Goal: Task Accomplishment & Management: Manage account settings

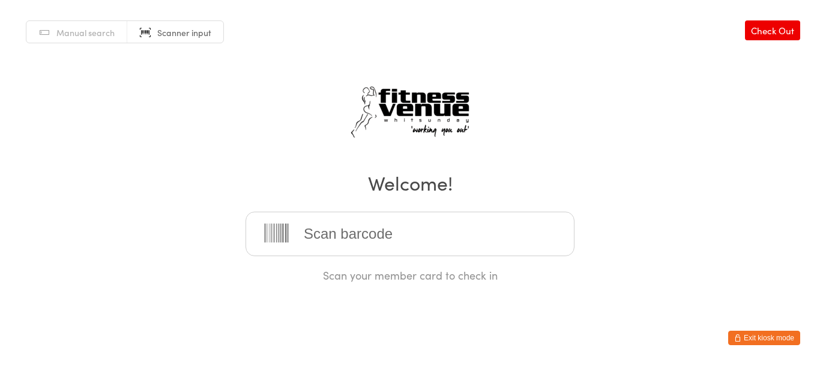
click at [780, 332] on button "Exit kiosk mode" at bounding box center [764, 337] width 72 height 14
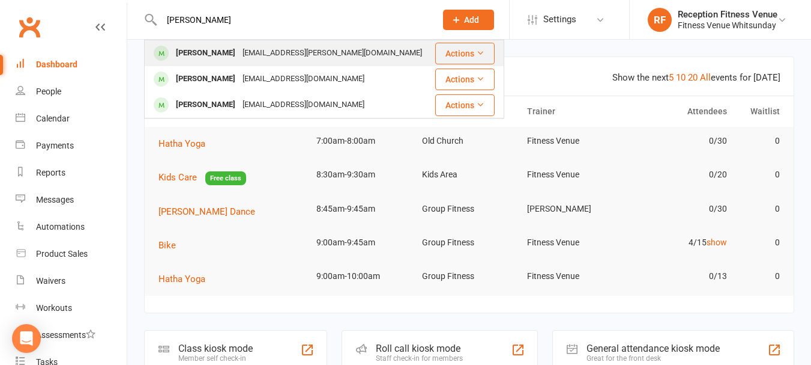
type input "jared"
click at [229, 55] on div "[PERSON_NAME]" at bounding box center [205, 52] width 67 height 17
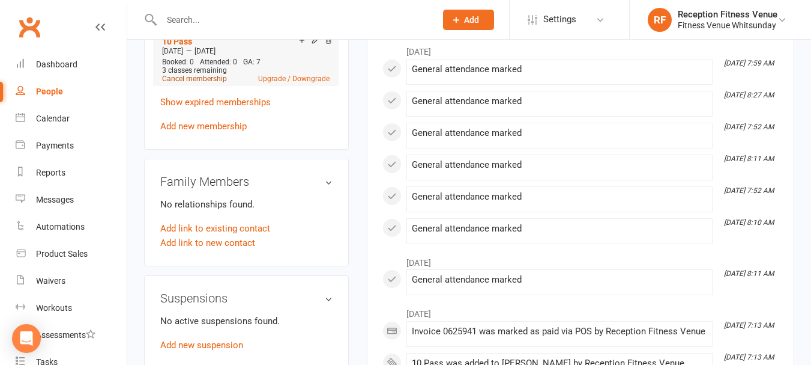
scroll to position [601, 0]
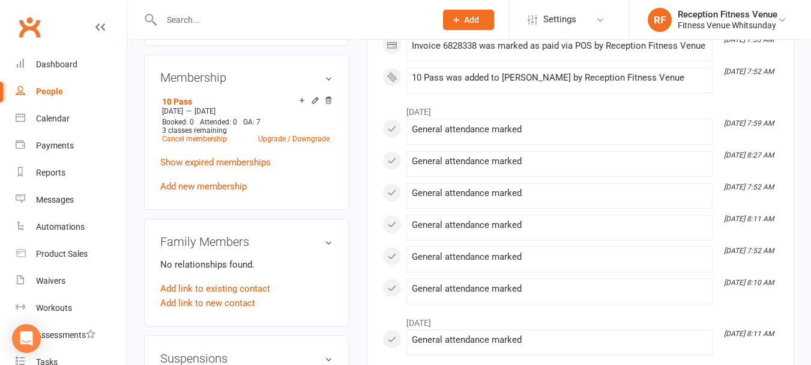
click at [201, 181] on link "Add new membership" at bounding box center [203, 186] width 86 height 11
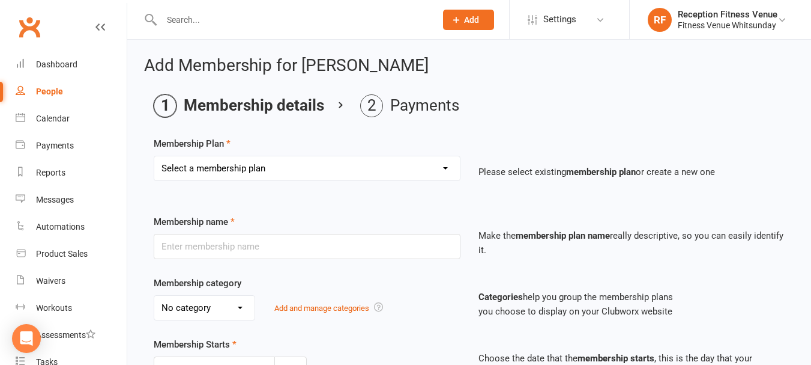
click at [289, 161] on select "Select a membership plan Create new Membership Plan Regular Access Ongoing Regu…" at bounding box center [307, 168] width 306 height 24
select select "5"
click at [154, 156] on select "Select a membership plan Create new Membership Plan Regular Access Ongoing Regu…" at bounding box center [307, 168] width 306 height 24
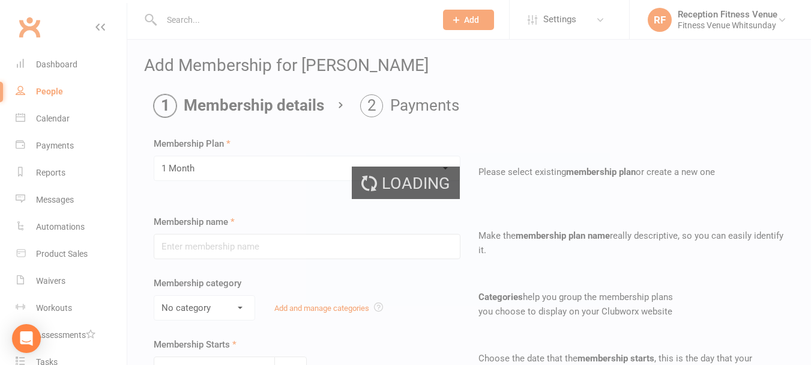
type input "1 Month"
select select "2"
type input "1"
select select "2"
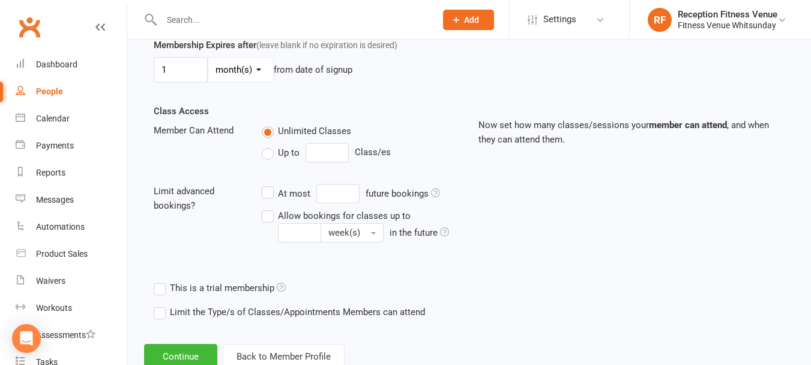
scroll to position [399, 0]
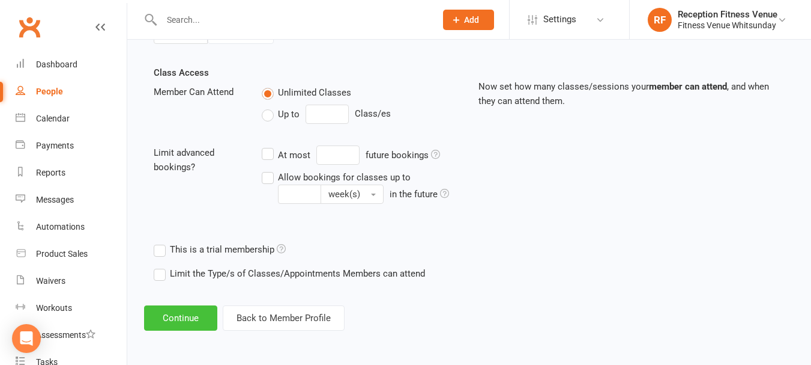
click at [178, 315] on button "Continue" at bounding box center [180, 317] width 73 height 25
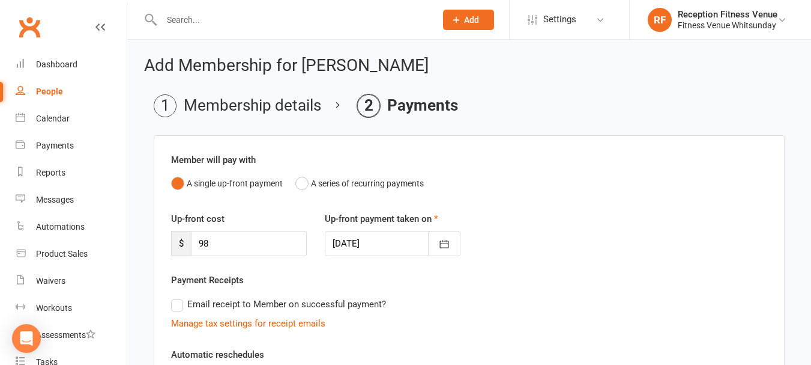
scroll to position [289, 0]
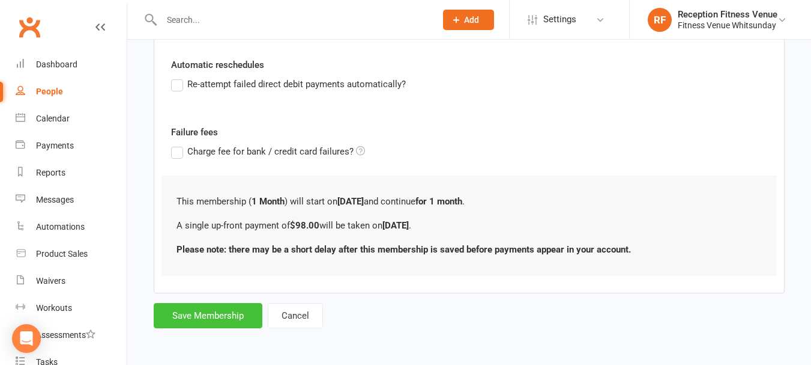
click at [189, 312] on button "Save Membership" at bounding box center [208, 315] width 109 height 25
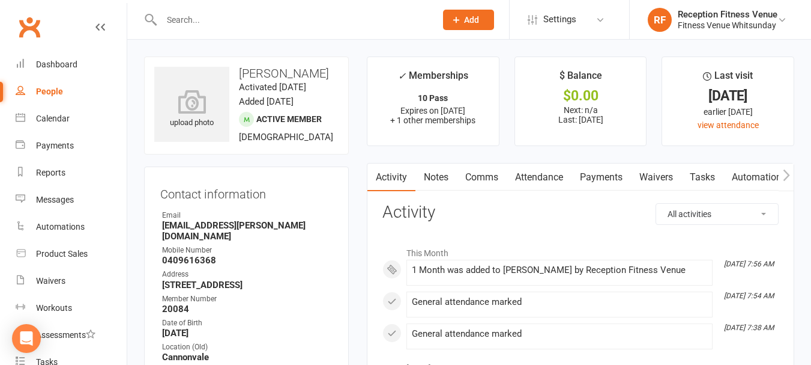
click at [605, 177] on link "Payments" at bounding box center [601, 177] width 59 height 28
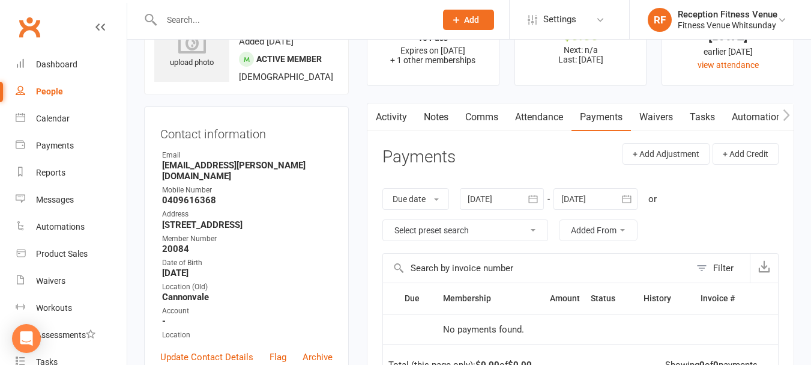
scroll to position [120, 0]
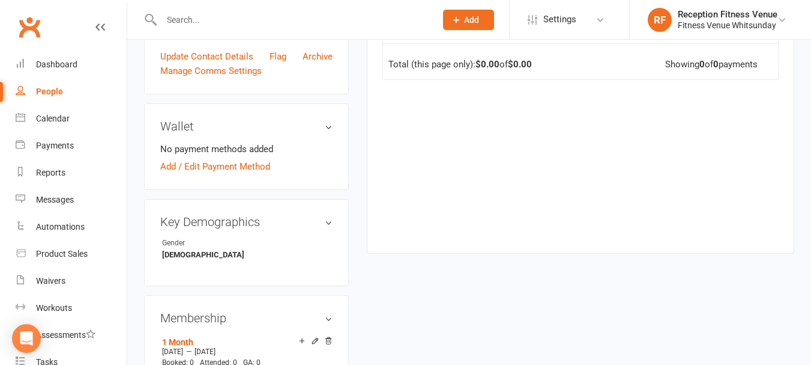
scroll to position [480, 0]
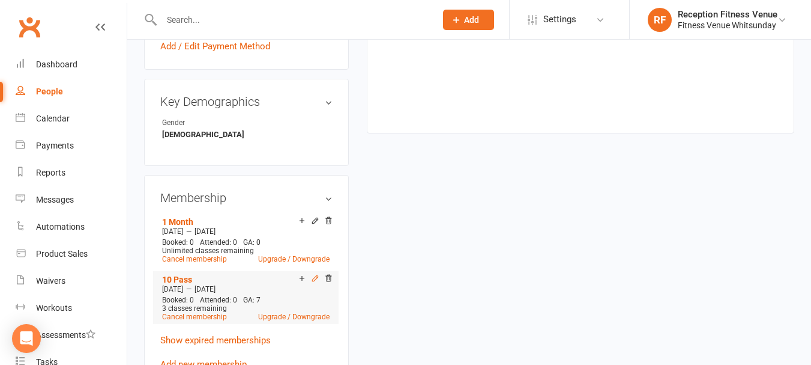
click at [313, 274] on icon at bounding box center [315, 278] width 8 height 8
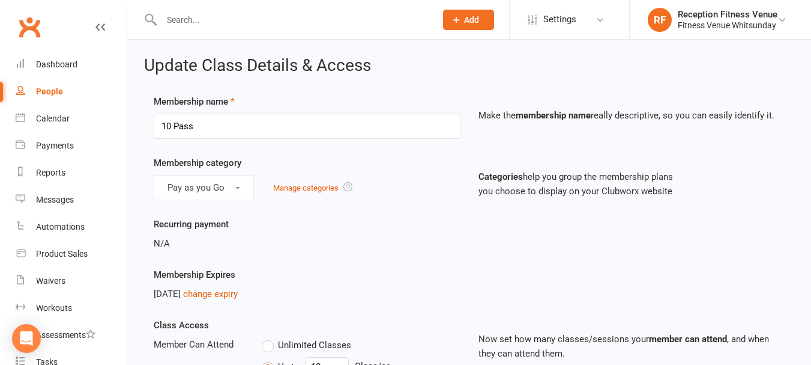
scroll to position [120, 0]
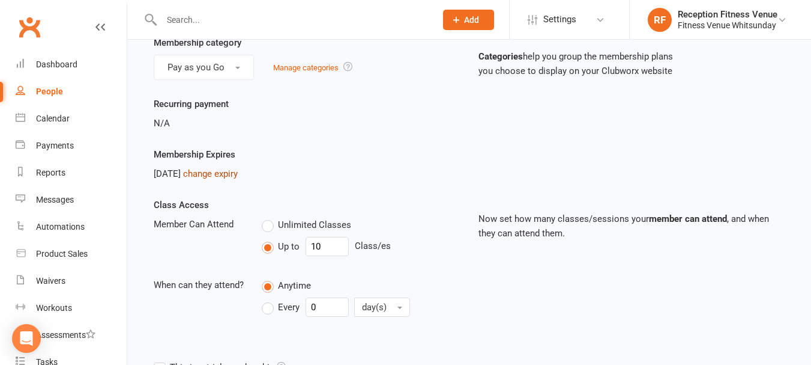
click at [238, 174] on link "change expiry" at bounding box center [210, 173] width 55 height 11
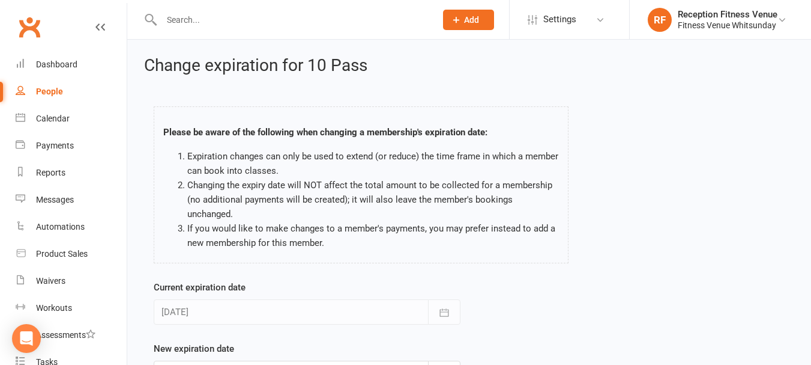
scroll to position [117, 0]
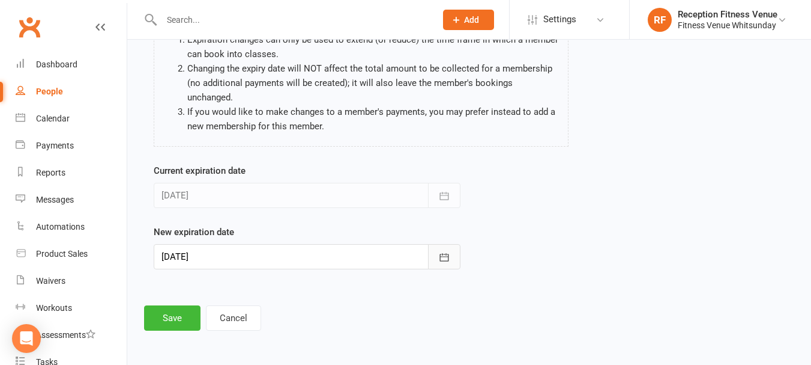
click at [446, 258] on icon "button" at bounding box center [444, 257] width 12 height 12
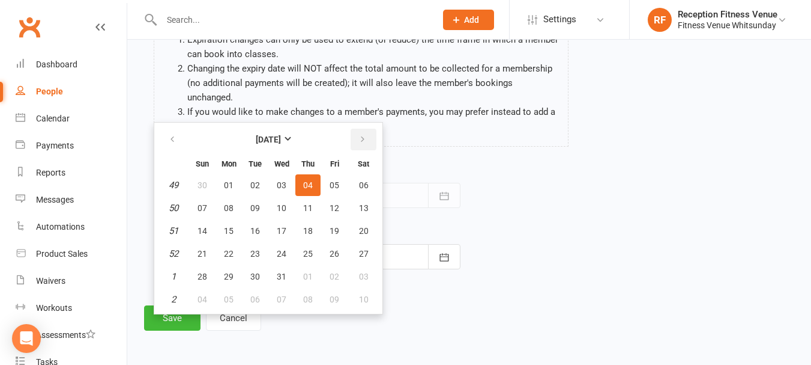
click at [358, 135] on button "button" at bounding box center [364, 140] width 26 height 22
click at [359, 135] on icon "button" at bounding box center [363, 140] width 8 height 10
click at [366, 257] on span "28" at bounding box center [364, 254] width 10 height 10
type input "28 Feb 2026"
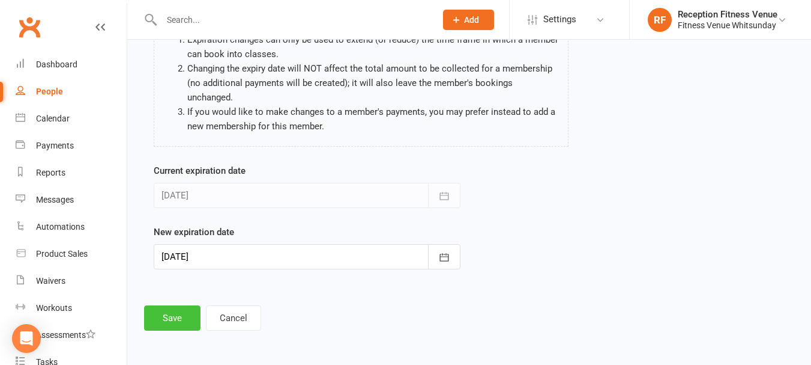
click at [181, 312] on button "Save" at bounding box center [172, 317] width 56 height 25
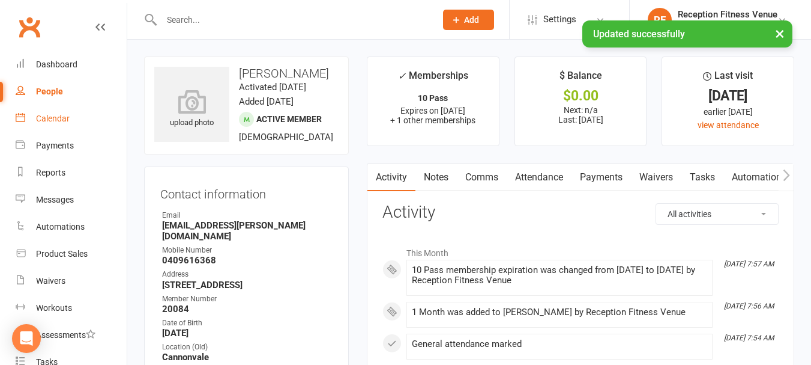
click at [52, 128] on link "Calendar" at bounding box center [71, 118] width 111 height 27
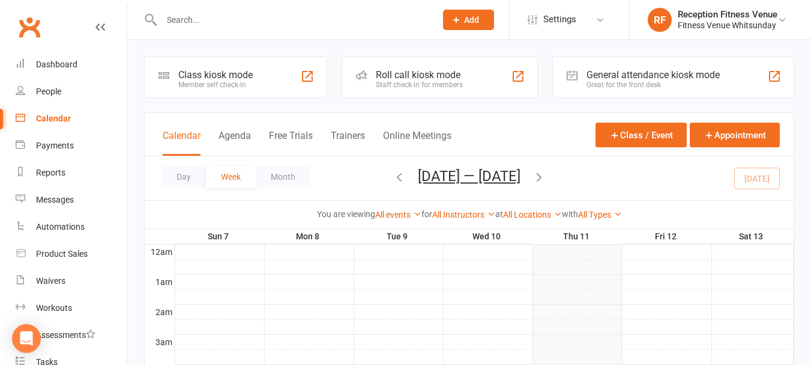
click at [619, 70] on div "General attendance kiosk mode" at bounding box center [653, 74] width 133 height 11
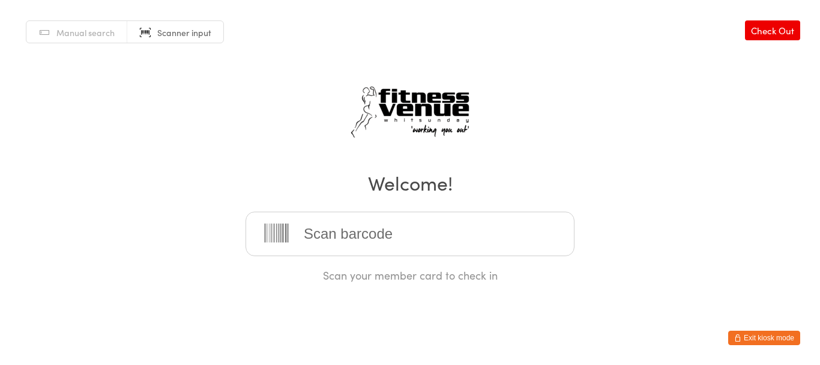
click at [762, 335] on button "Exit kiosk mode" at bounding box center [764, 337] width 72 height 14
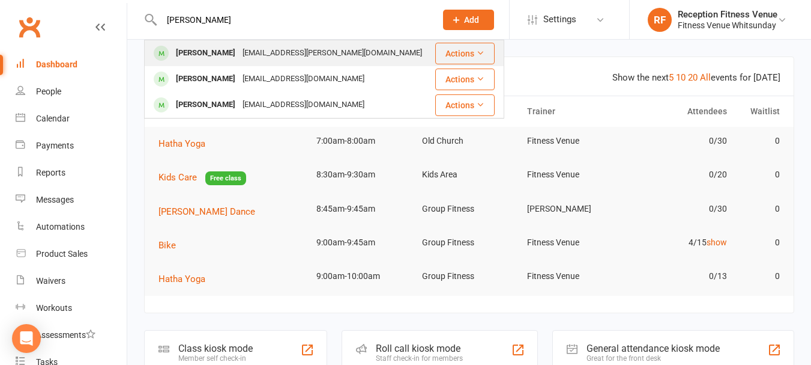
type input "jared"
click at [230, 50] on div "Jared Woodson" at bounding box center [205, 52] width 67 height 17
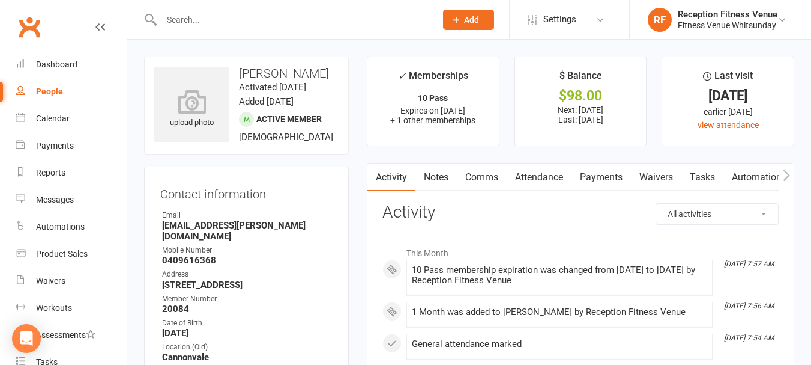
click at [608, 180] on link "Payments" at bounding box center [601, 177] width 59 height 28
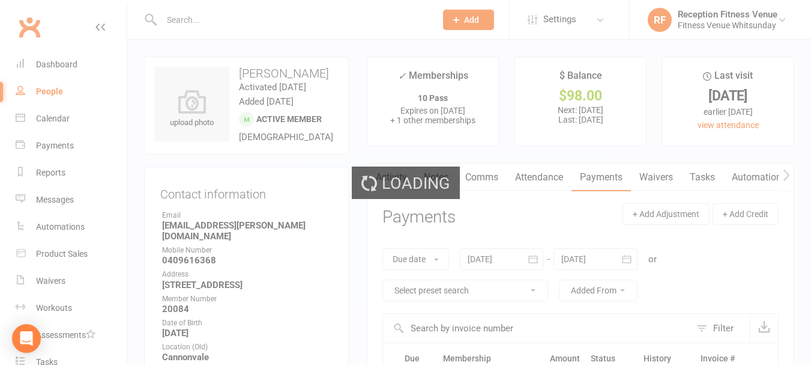
scroll to position [120, 0]
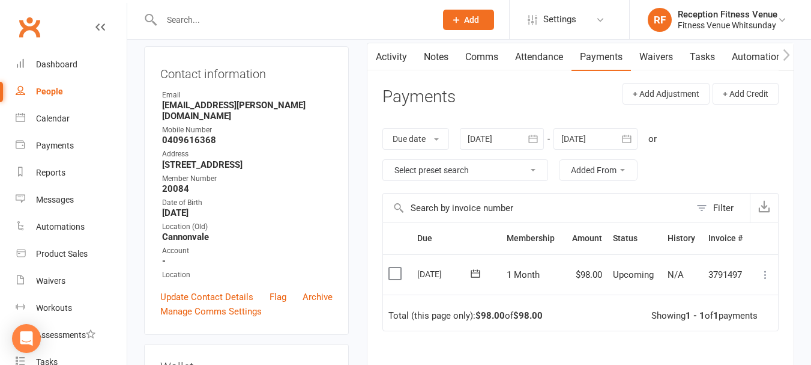
click at [395, 272] on label at bounding box center [397, 273] width 16 height 12
click at [395, 267] on input "checkbox" at bounding box center [393, 267] width 8 height 0
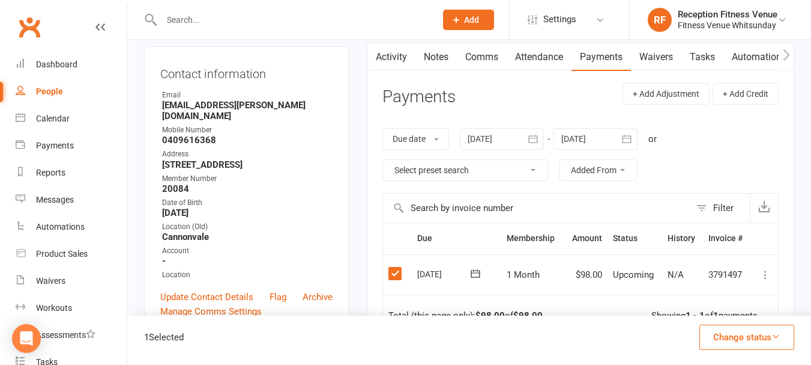
click at [767, 334] on button "Change status" at bounding box center [747, 336] width 95 height 25
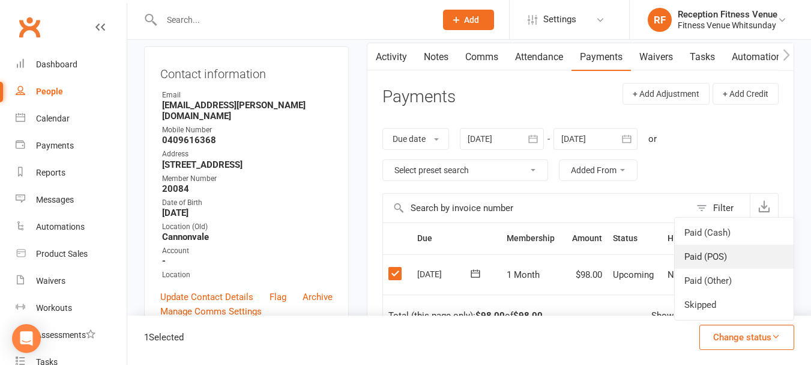
click at [698, 256] on link "Paid (POS)" at bounding box center [734, 256] width 119 height 24
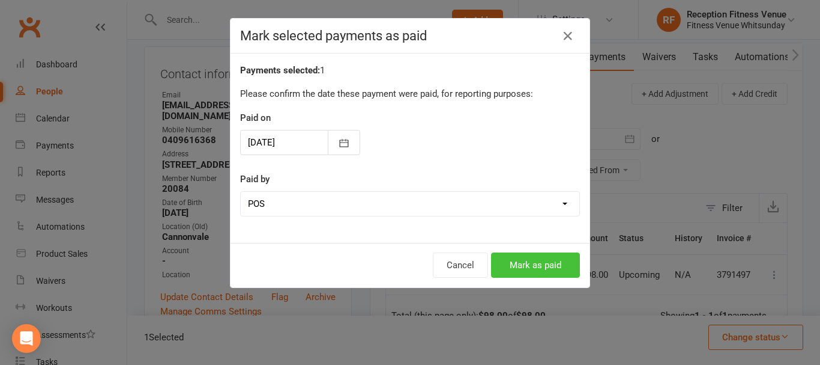
click at [503, 272] on button "Mark as paid" at bounding box center [535, 264] width 89 height 25
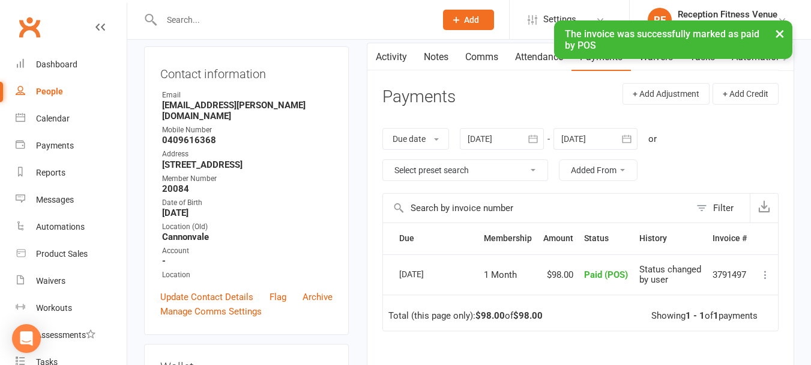
scroll to position [0, 0]
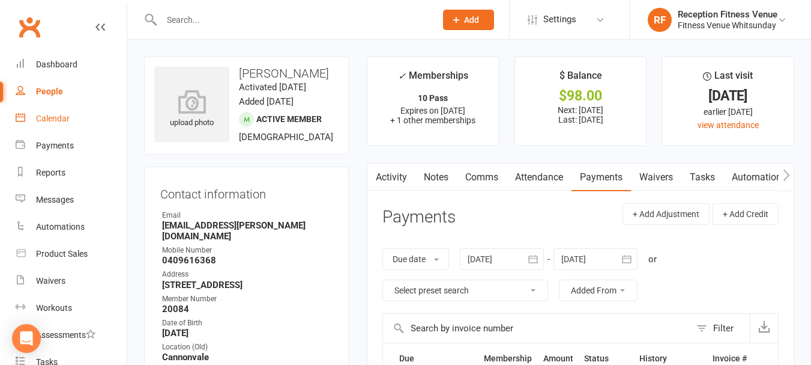
click at [61, 124] on link "Calendar" at bounding box center [71, 118] width 111 height 27
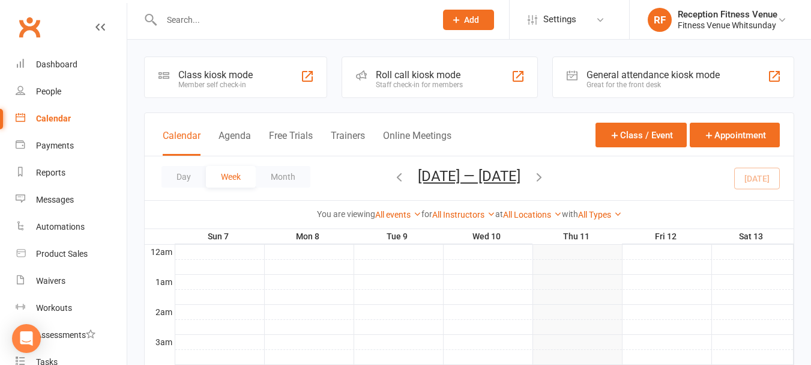
click at [656, 82] on div "Great for the front desk" at bounding box center [653, 84] width 133 height 8
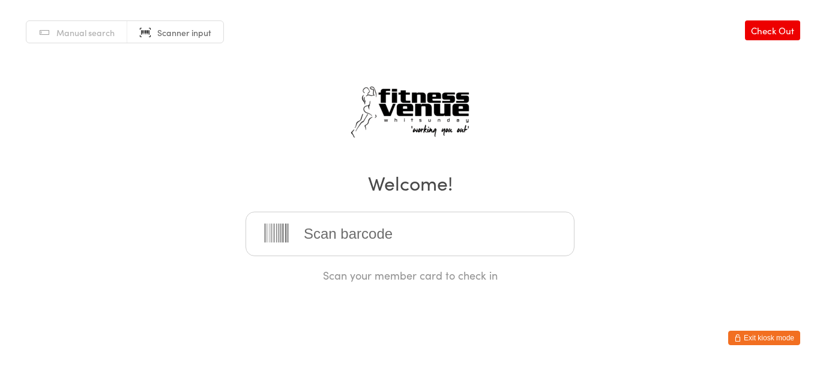
click at [764, 332] on button "Exit kiosk mode" at bounding box center [764, 337] width 72 height 14
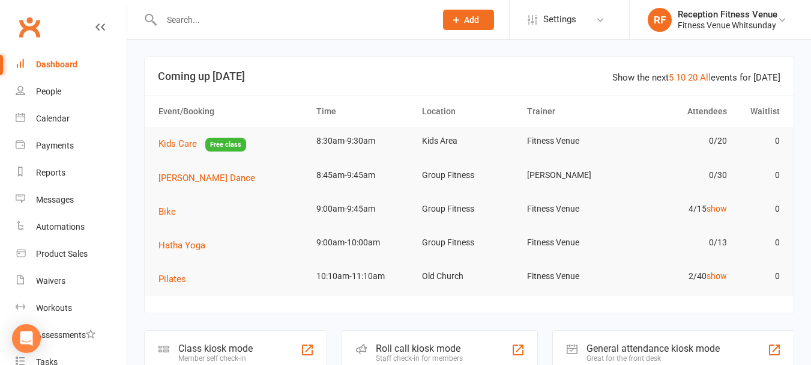
click at [190, 21] on input "text" at bounding box center [293, 19] width 270 height 17
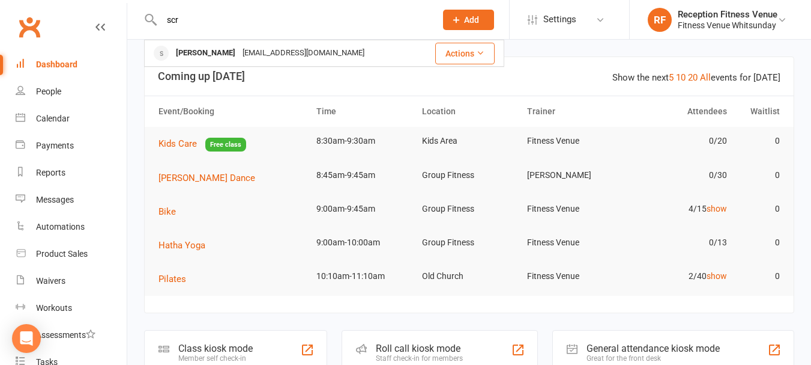
click at [190, 21] on input "scr" at bounding box center [293, 19] width 270 height 17
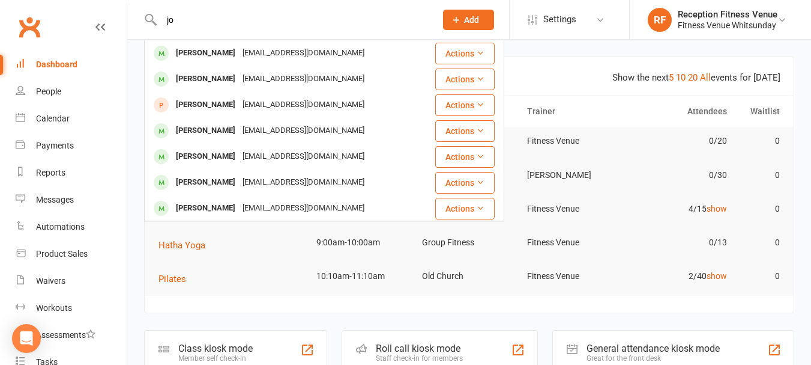
type input "j"
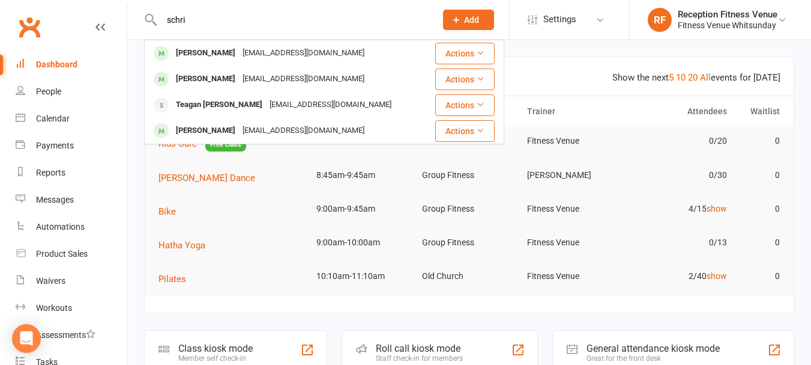
click at [188, 20] on input "schri" at bounding box center [293, 19] width 270 height 17
type input "j"
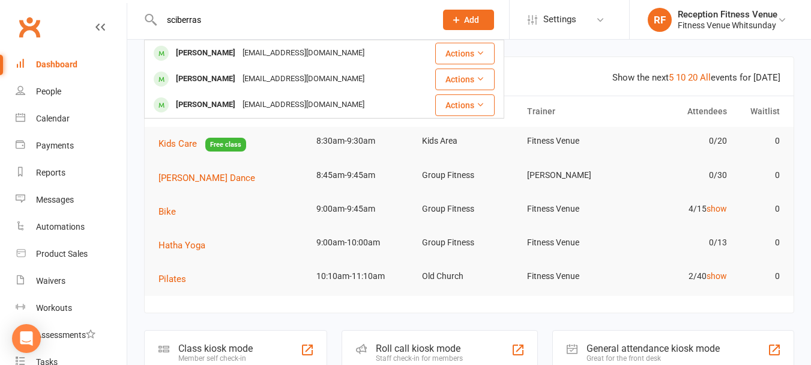
click at [182, 20] on input "sciberras" at bounding box center [293, 19] width 270 height 17
click at [161, 20] on input "sciberras" at bounding box center [293, 19] width 270 height 17
click at [164, 19] on input "sciberras" at bounding box center [293, 19] width 270 height 17
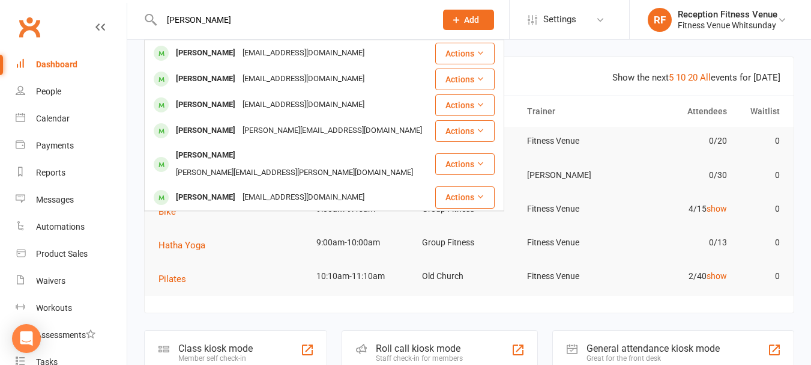
type input "jaro sciberras"
click at [200, 31] on div "jaro sciberras Paul Sciberras Pauly20012808@outlook.com Actions Vera Santos ver…" at bounding box center [285, 19] width 283 height 39
click at [196, 20] on input "jaro sciberras" at bounding box center [293, 19] width 270 height 17
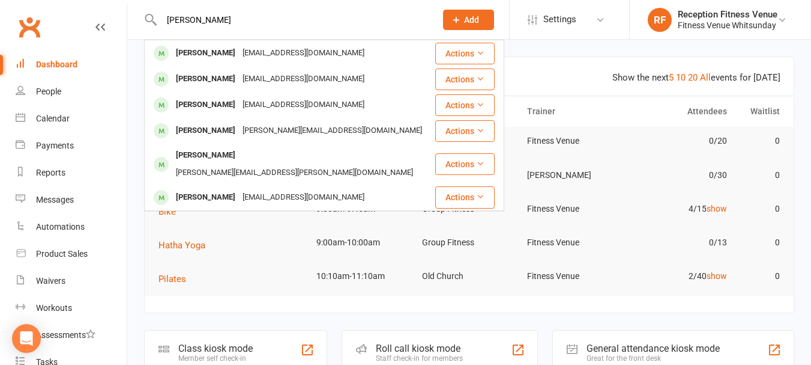
click at [196, 20] on input "jaro sciberras" at bounding box center [293, 19] width 270 height 17
click at [23, 335] on icon "Open Intercom Messenger" at bounding box center [26, 338] width 14 height 16
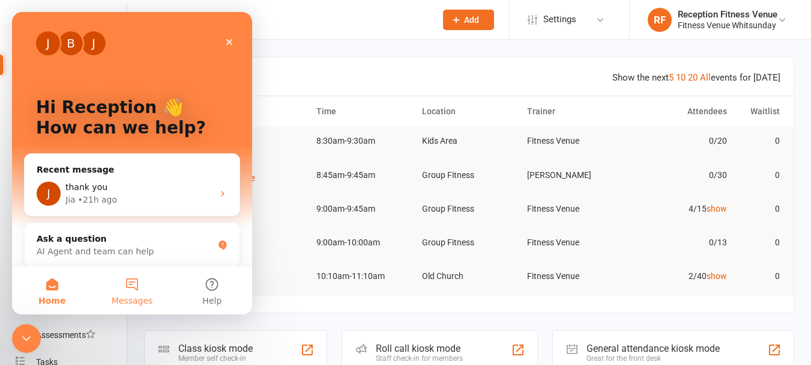
click at [129, 283] on button "Messages" at bounding box center [132, 290] width 80 height 48
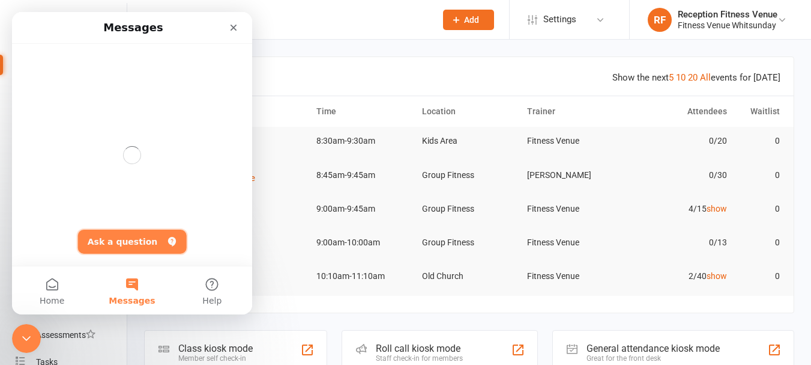
click at [149, 239] on button "Ask a question" at bounding box center [132, 241] width 109 height 24
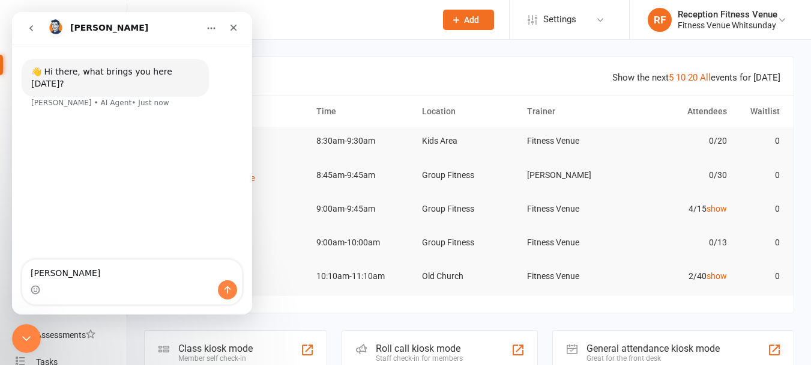
click at [42, 274] on textarea "jaro sciberras" at bounding box center [132, 269] width 220 height 20
click at [43, 273] on textarea "jaro sciberras" at bounding box center [132, 269] width 220 height 20
click at [36, 271] on textarea "jaroam sciberras" at bounding box center [132, 269] width 220 height 20
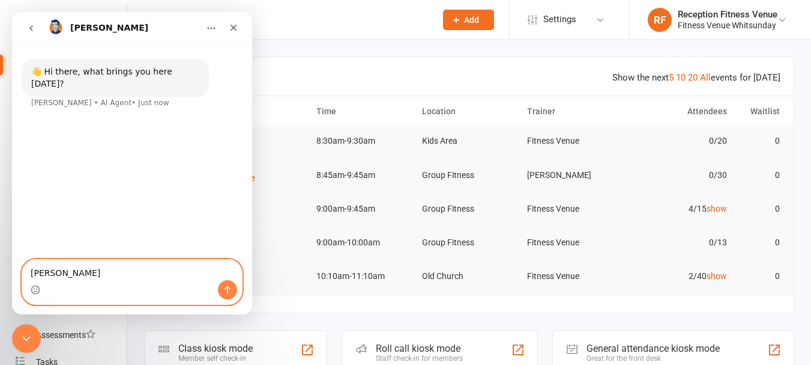
click at [49, 272] on textarea "jaroam sciberras" at bounding box center [132, 269] width 220 height 20
click at [48, 273] on textarea "jarom sciberras" at bounding box center [132, 269] width 220 height 20
click at [50, 276] on textarea "jarom sciberras" at bounding box center [132, 269] width 220 height 20
click at [59, 272] on textarea "jarome sciberras" at bounding box center [132, 269] width 220 height 20
click at [95, 268] on textarea "jarome sciberras" at bounding box center [132, 269] width 220 height 20
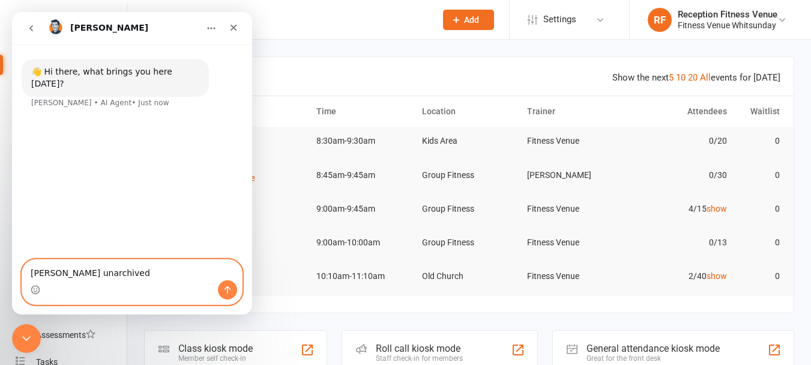
click at [27, 270] on textarea "jarome sciberras unarchived" at bounding box center [132, 269] width 220 height 20
type textarea "can i please have jarome sciberras unarchived"
click at [220, 288] on button "Send a message…" at bounding box center [227, 289] width 19 height 19
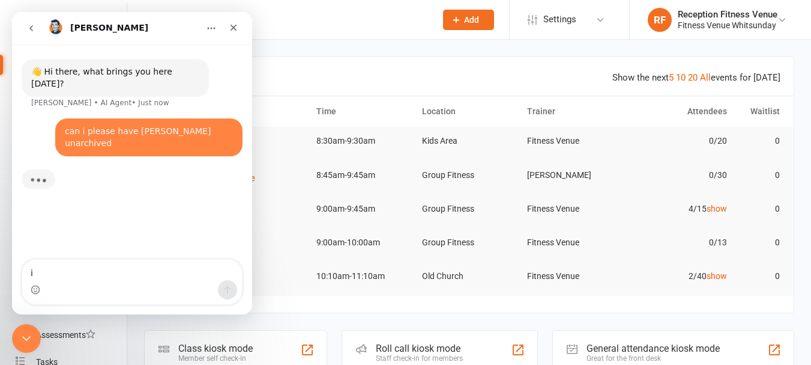
type textarea "i"
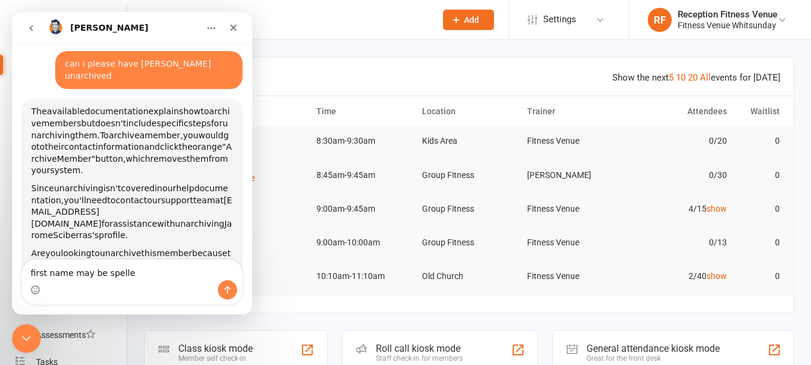
scroll to position [64, 0]
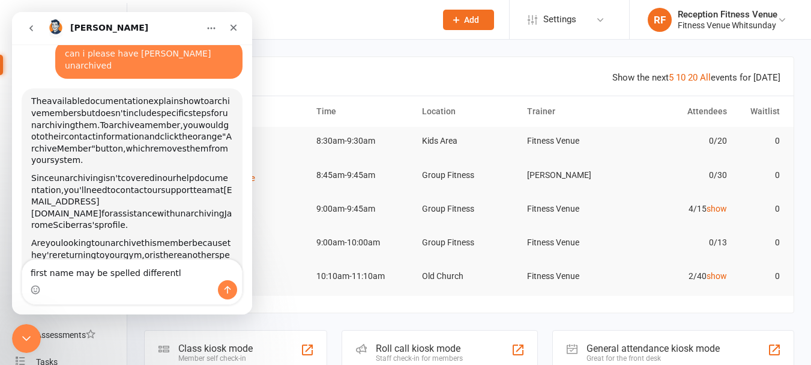
type textarea "first name may be spelled differently"
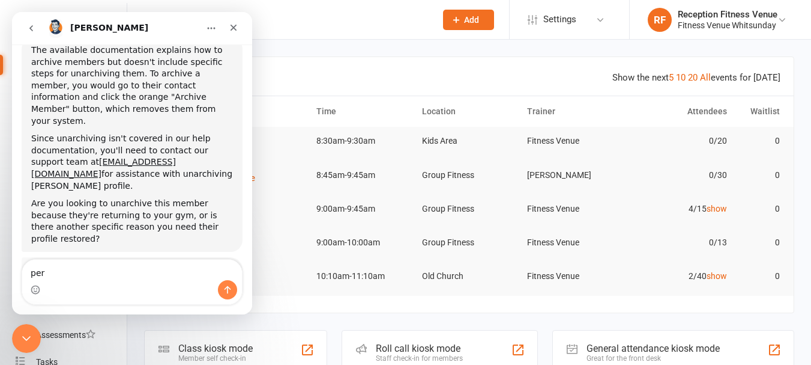
scroll to position [2, 0]
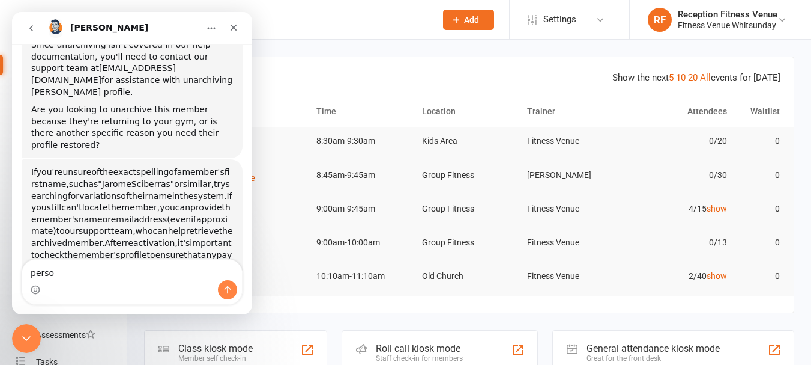
type textarea "person"
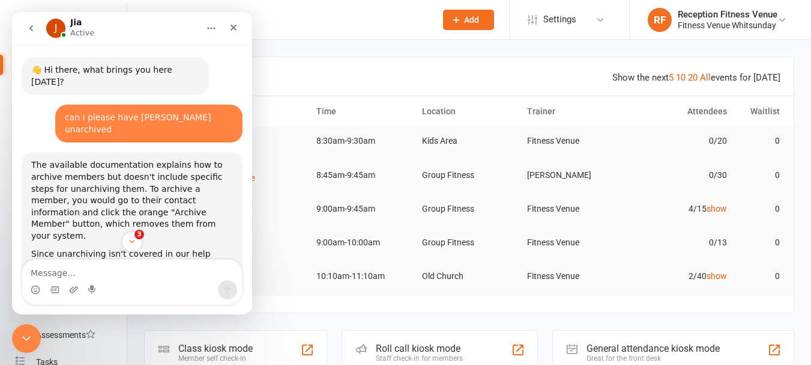
scroll to position [506, 0]
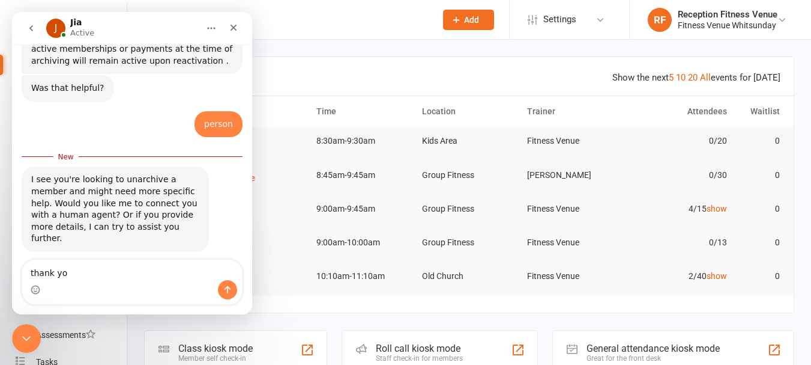
type textarea "thank you"
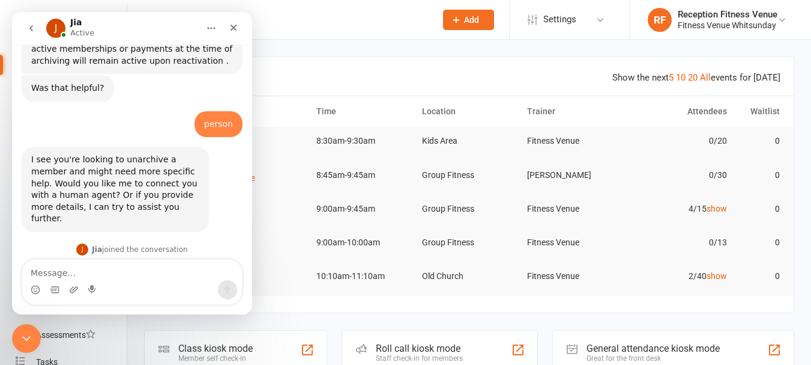
scroll to position [522, 0]
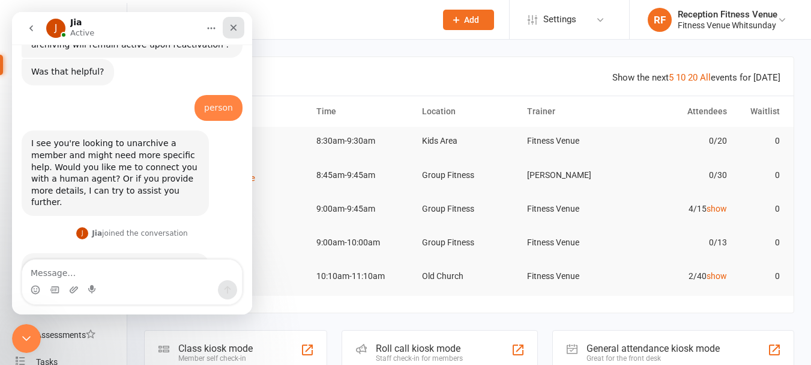
click at [237, 29] on icon "Close" at bounding box center [234, 28] width 10 height 10
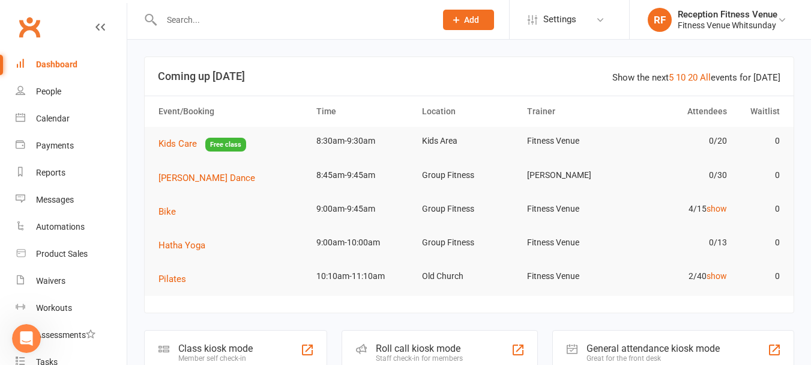
scroll to position [180, 0]
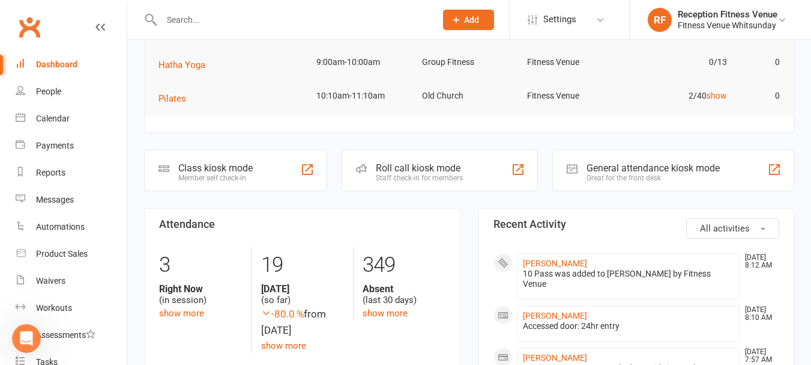
click at [216, 16] on input "text" at bounding box center [293, 19] width 270 height 17
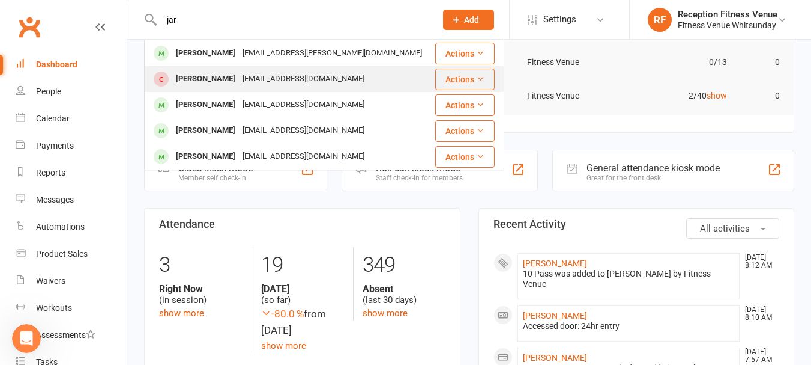
type input "jar"
click at [214, 80] on div "Jaroam Sciberras" at bounding box center [205, 78] width 67 height 17
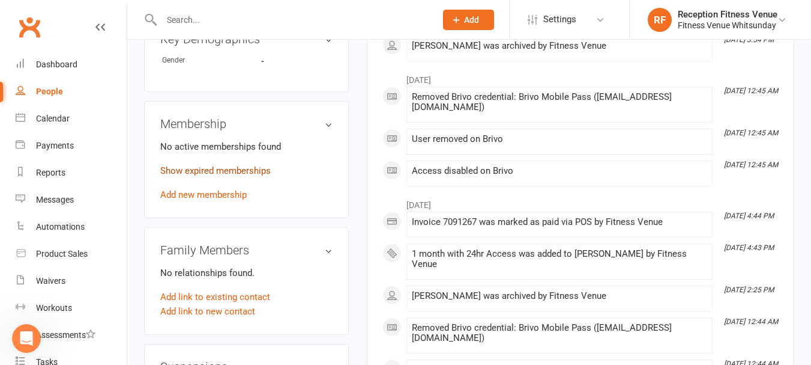
scroll to position [601, 0]
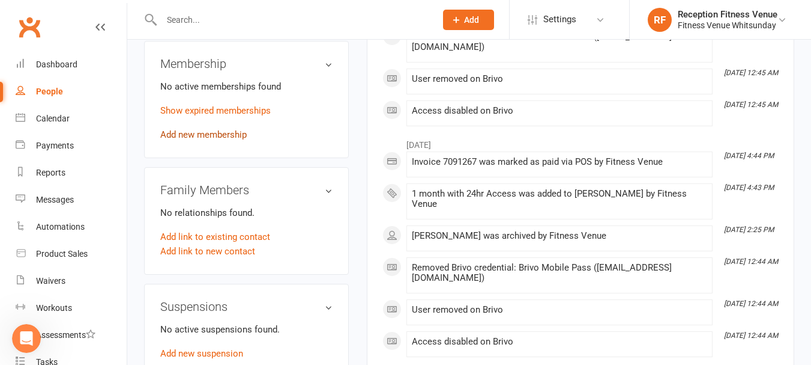
click at [221, 140] on link "Add new membership" at bounding box center [203, 134] width 86 height 11
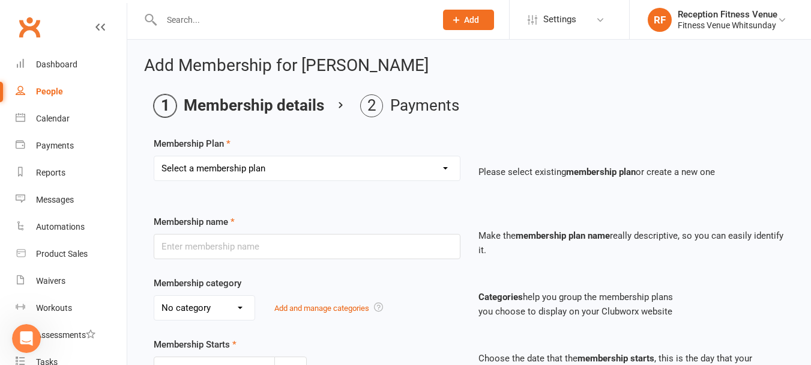
click at [446, 165] on select "Select a membership plan Create new Membership Plan Regular Access Ongoing Regu…" at bounding box center [307, 168] width 306 height 24
click at [288, 157] on select "Select a membership plan Create new Membership Plan Regular Access Ongoing Regu…" at bounding box center [307, 168] width 306 height 24
click at [432, 168] on select "Select a membership plan Create new Membership Plan Regular Access Ongoing Regu…" at bounding box center [307, 168] width 306 height 24
select select "11"
click at [154, 156] on select "Select a membership plan Create new Membership Plan Regular Access Ongoing Regu…" at bounding box center [307, 168] width 306 height 24
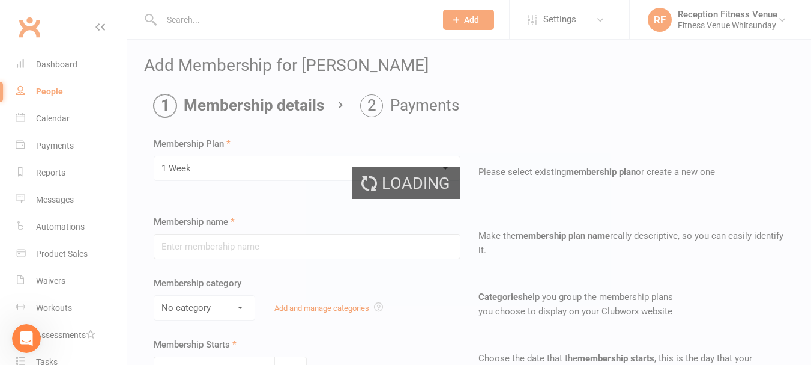
type input "1 Week"
select select "2"
type input "1"
select select "1"
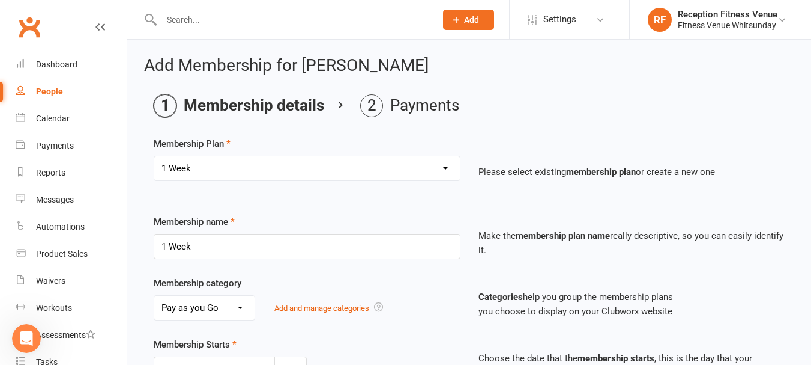
scroll to position [399, 0]
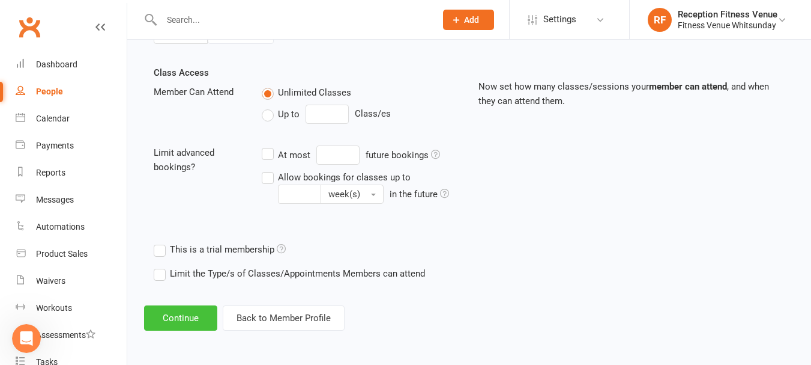
click at [201, 312] on button "Continue" at bounding box center [180, 317] width 73 height 25
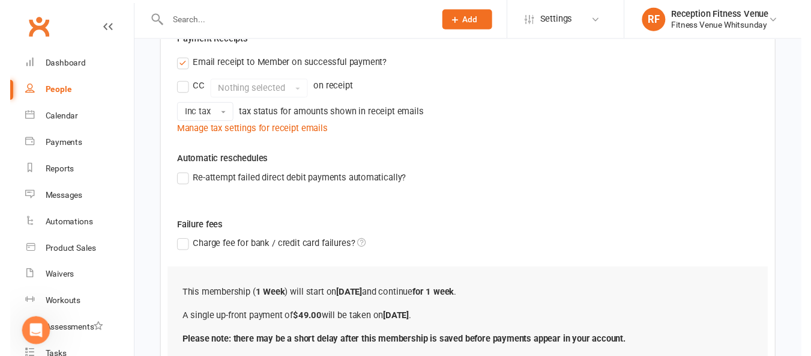
scroll to position [338, 0]
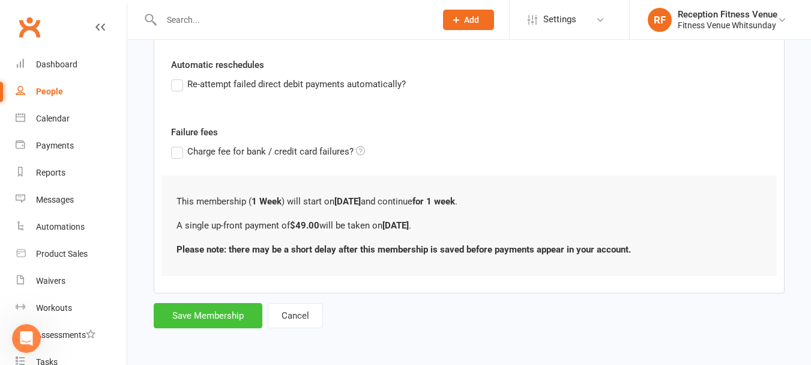
click at [187, 310] on button "Save Membership" at bounding box center [208, 315] width 109 height 25
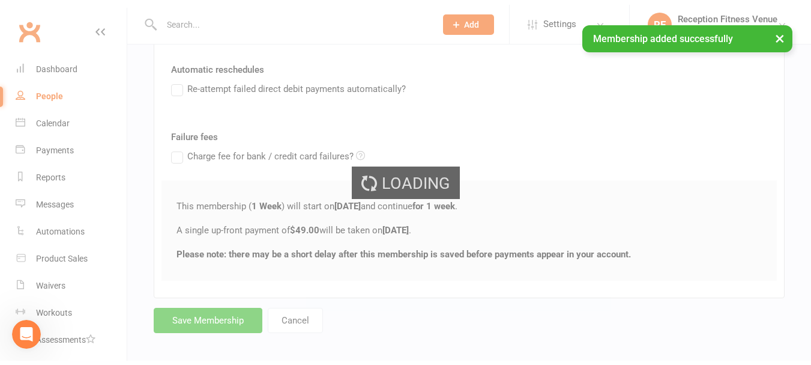
scroll to position [522, 0]
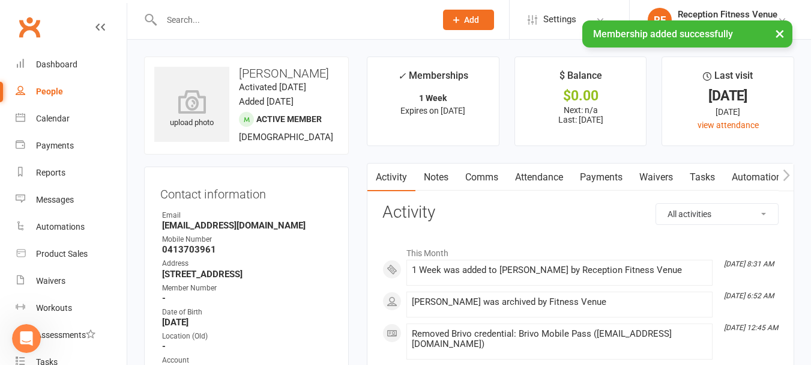
click at [597, 163] on link "Payments" at bounding box center [601, 177] width 59 height 28
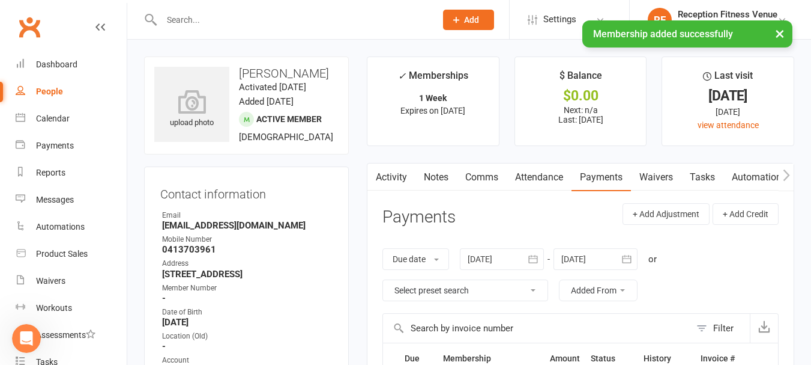
scroll to position [180, 0]
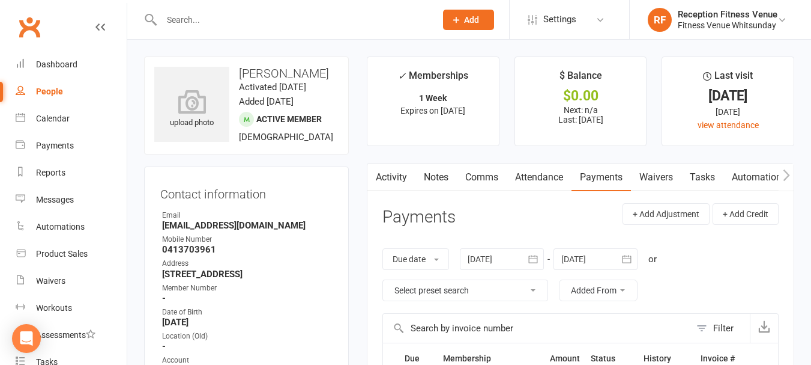
scroll to position [240, 0]
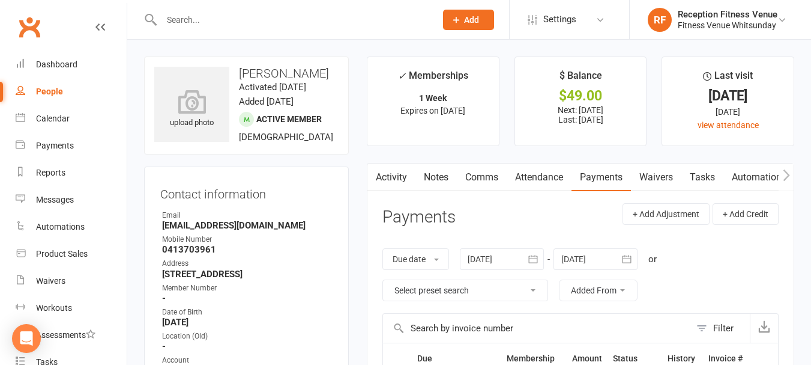
scroll to position [120, 0]
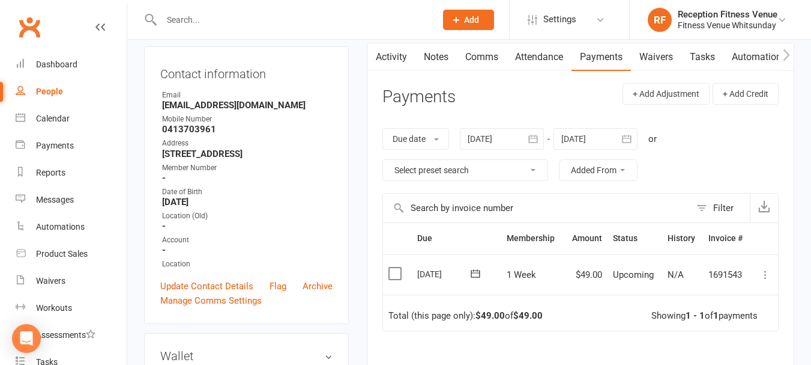
click at [397, 269] on label at bounding box center [397, 273] width 16 height 12
click at [396, 267] on input "checkbox" at bounding box center [393, 267] width 8 height 0
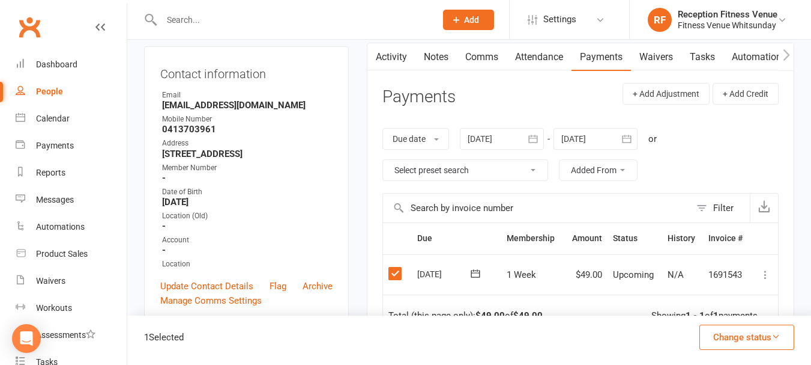
click at [750, 336] on button "Change status" at bounding box center [747, 336] width 95 height 25
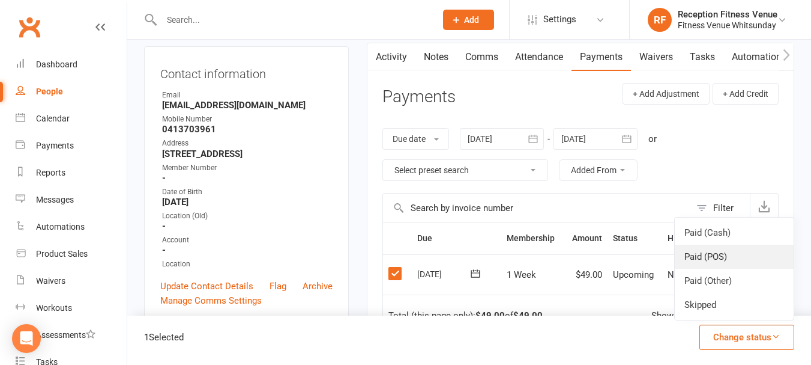
click at [721, 250] on link "Paid (POS)" at bounding box center [734, 256] width 119 height 24
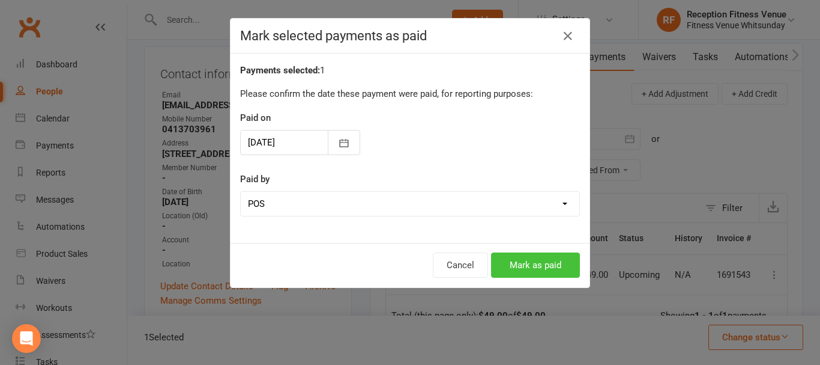
click at [512, 271] on button "Mark as paid" at bounding box center [535, 264] width 89 height 25
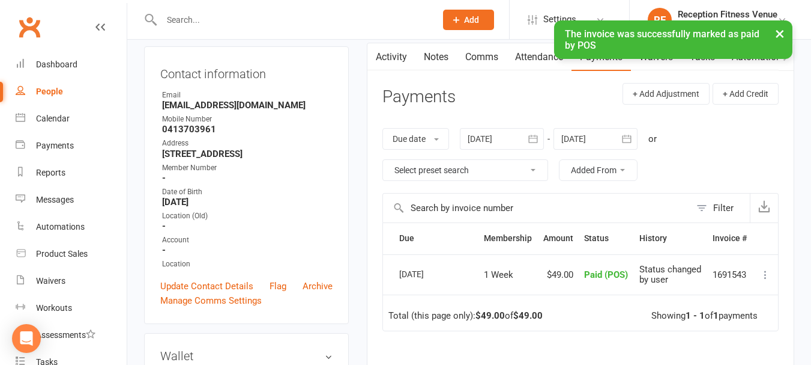
scroll to position [0, 0]
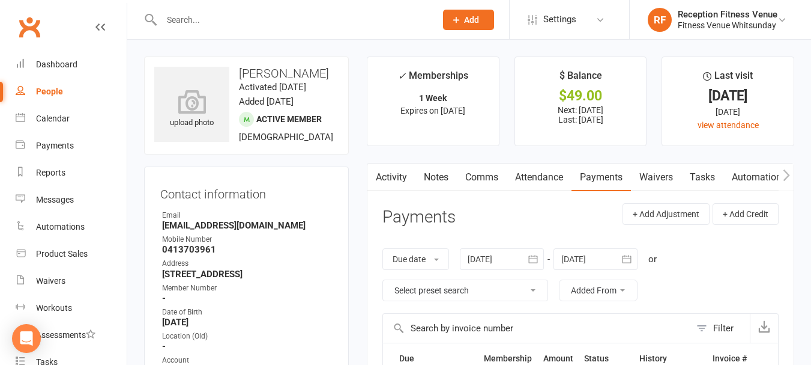
click at [265, 19] on input "text" at bounding box center [293, 19] width 270 height 17
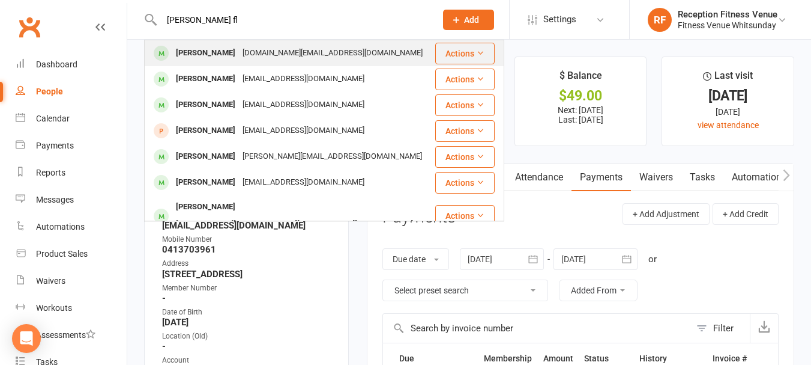
type input "erin fl"
click at [187, 57] on div "Erin Flemming" at bounding box center [205, 52] width 67 height 17
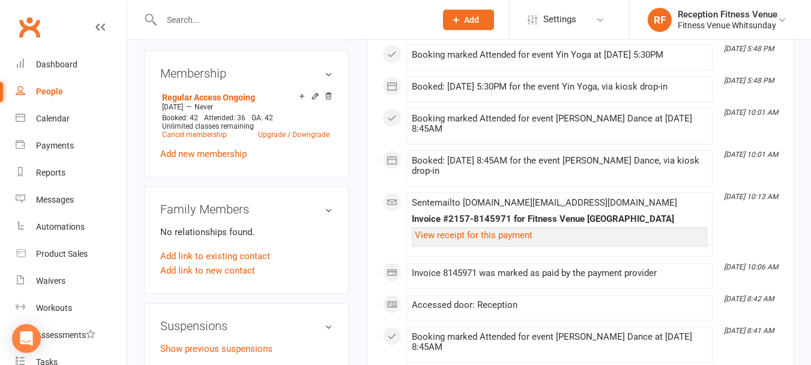
scroll to position [841, 0]
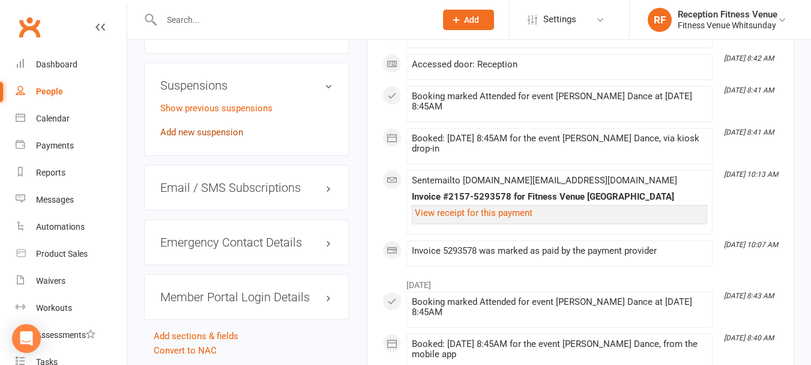
click at [200, 138] on link "Add new suspension" at bounding box center [201, 132] width 83 height 11
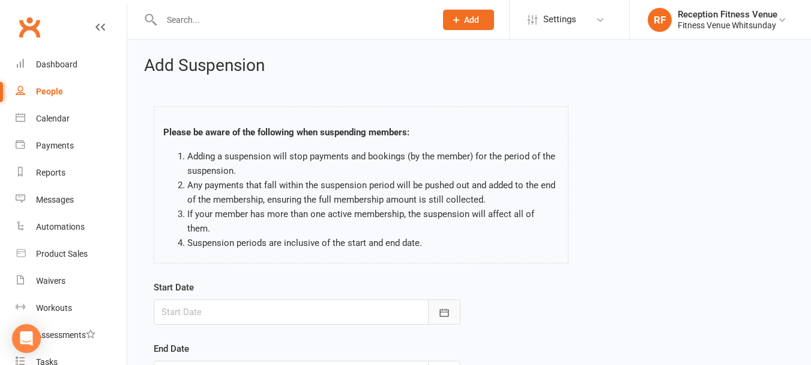
scroll to position [178, 0]
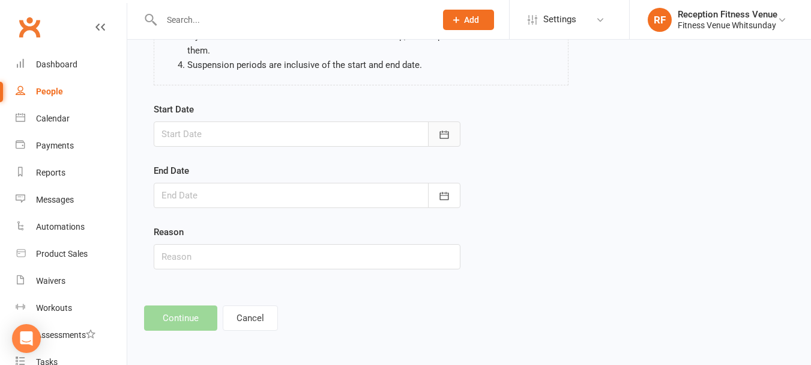
click at [444, 132] on icon "button" at bounding box center [444, 134] width 9 height 8
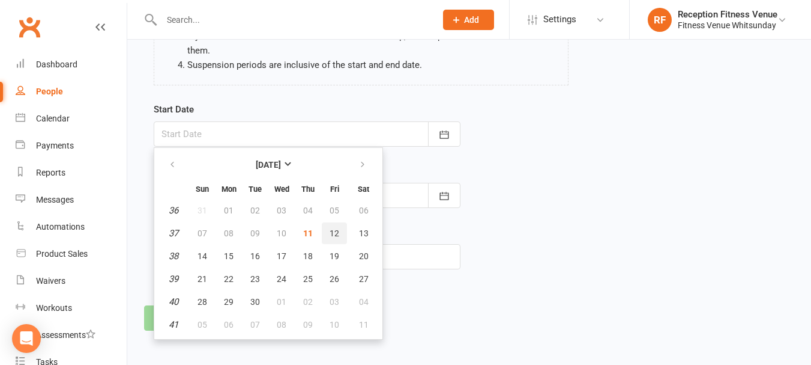
click at [336, 228] on span "12" at bounding box center [335, 233] width 10 height 10
type input "12 Sep 2025"
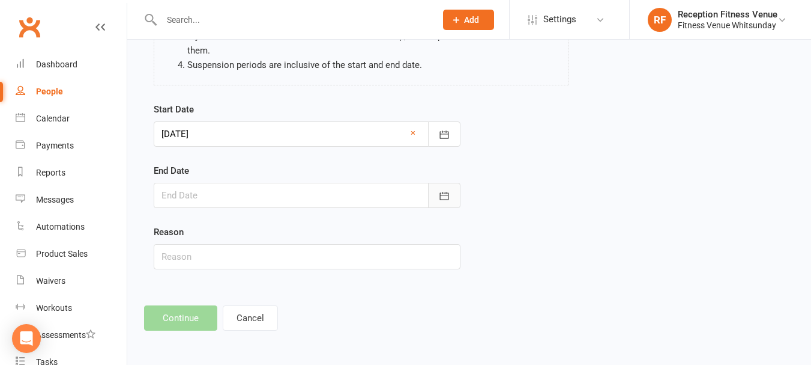
click at [450, 193] on icon "button" at bounding box center [444, 196] width 12 height 12
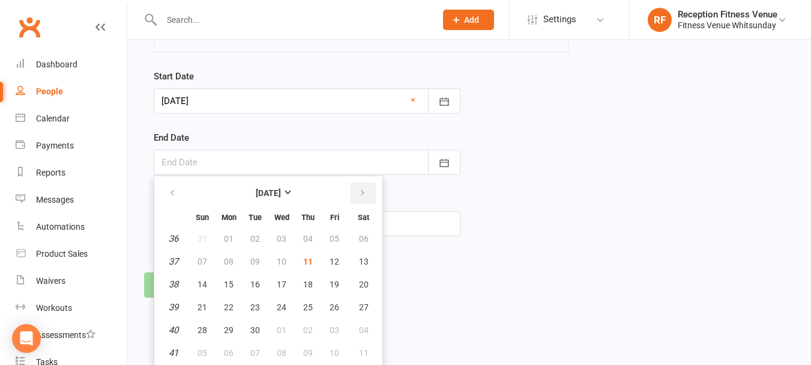
click at [368, 195] on button "button" at bounding box center [364, 193] width 26 height 22
click at [170, 186] on button "button" at bounding box center [173, 193] width 26 height 22
click at [232, 324] on button "29" at bounding box center [228, 330] width 25 height 22
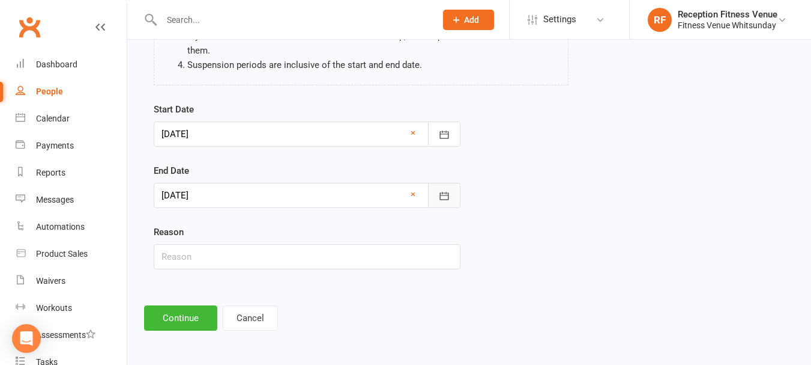
click at [439, 199] on icon "button" at bounding box center [444, 196] width 12 height 12
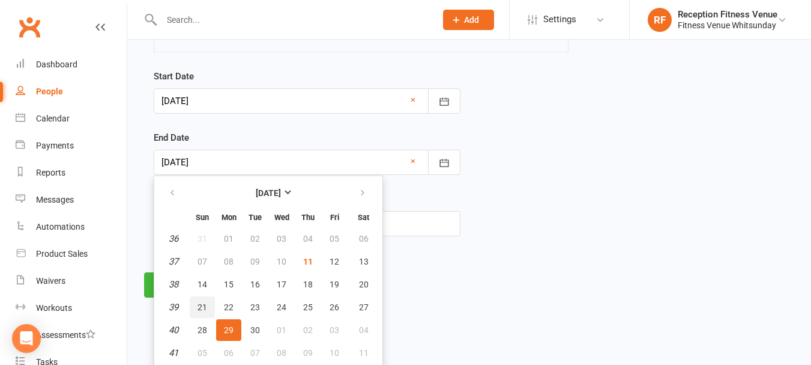
click at [208, 304] on button "21" at bounding box center [202, 307] width 25 height 22
type input "21 Sep 2025"
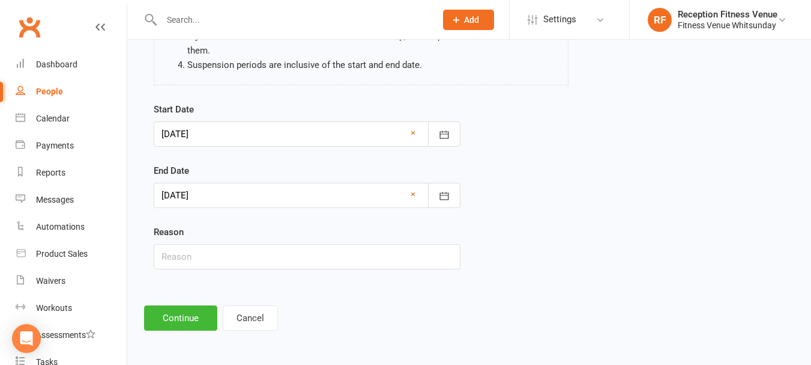
scroll to position [178, 0]
click at [259, 255] on input "text" at bounding box center [307, 256] width 307 height 25
type input "Holidays"
click at [198, 312] on button "Continue" at bounding box center [180, 317] width 73 height 25
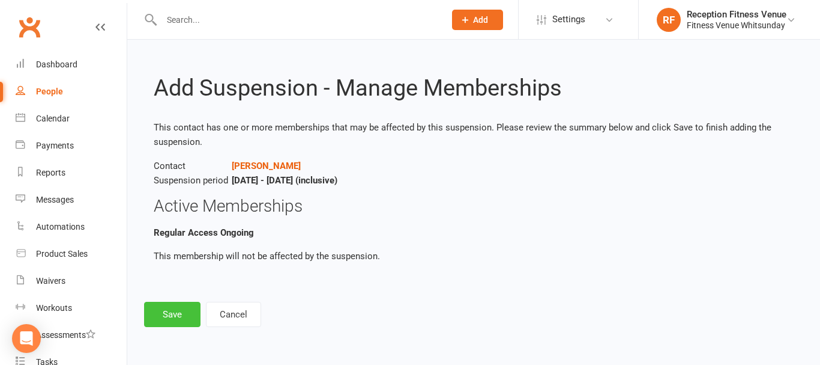
click at [190, 309] on button "Save" at bounding box center [172, 313] width 56 height 25
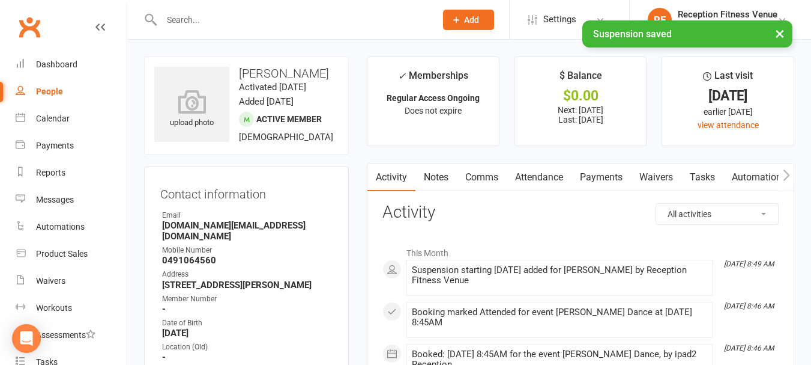
click at [602, 182] on link "Payments" at bounding box center [601, 177] width 59 height 28
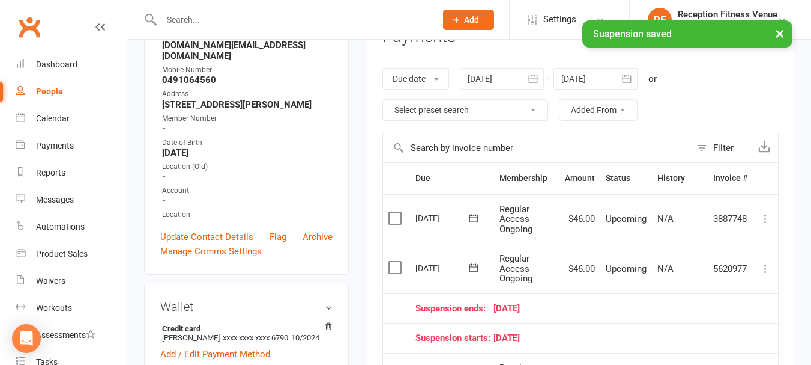
scroll to position [300, 0]
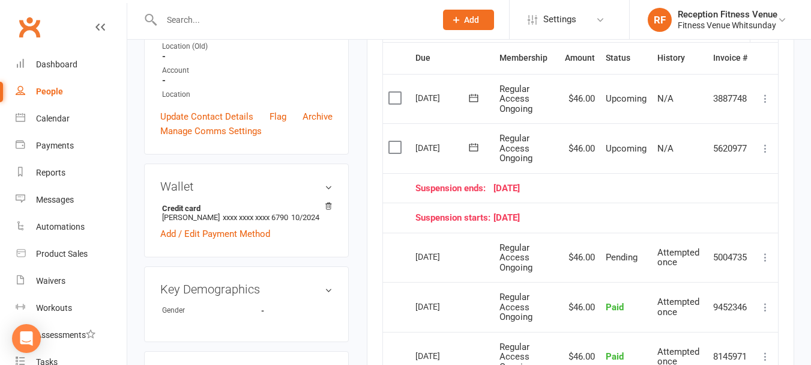
click at [400, 145] on label at bounding box center [397, 147] width 16 height 12
click at [396, 141] on input "checkbox" at bounding box center [393, 141] width 8 height 0
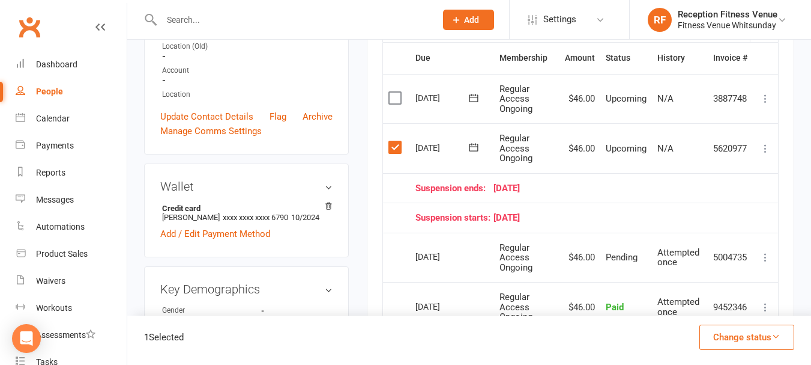
click at [724, 339] on button "Change status" at bounding box center [747, 336] width 95 height 25
click at [697, 305] on link "Skipped" at bounding box center [734, 304] width 119 height 24
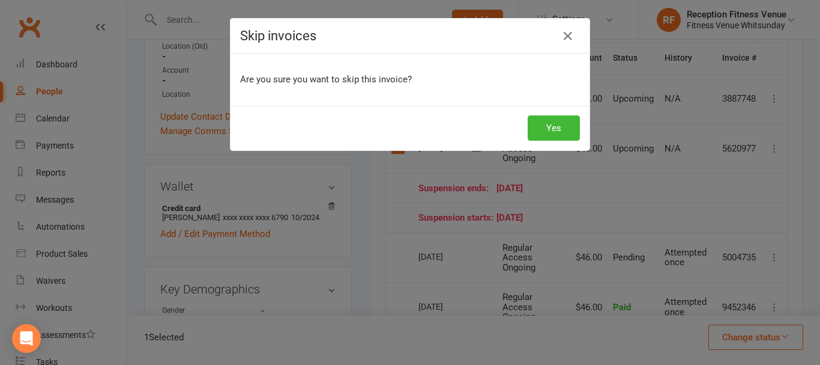
click at [531, 144] on div "Yes" at bounding box center [410, 128] width 359 height 44
click at [532, 140] on button "Yes" at bounding box center [554, 127] width 52 height 25
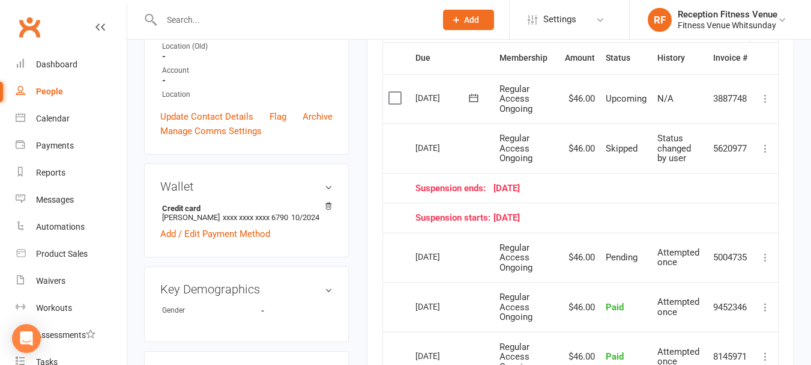
click at [369, 224] on div "Activity Notes Comms Attendance Payments Waivers Tasks Automations Workouts Mob…" at bounding box center [581, 226] width 428 height 728
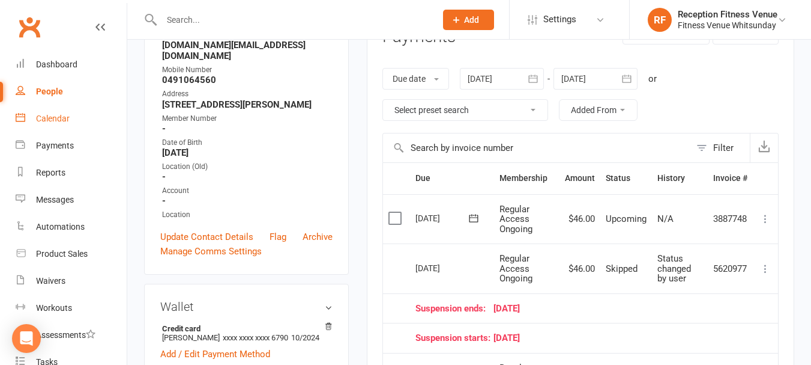
click at [56, 121] on div "Calendar" at bounding box center [53, 119] width 34 height 10
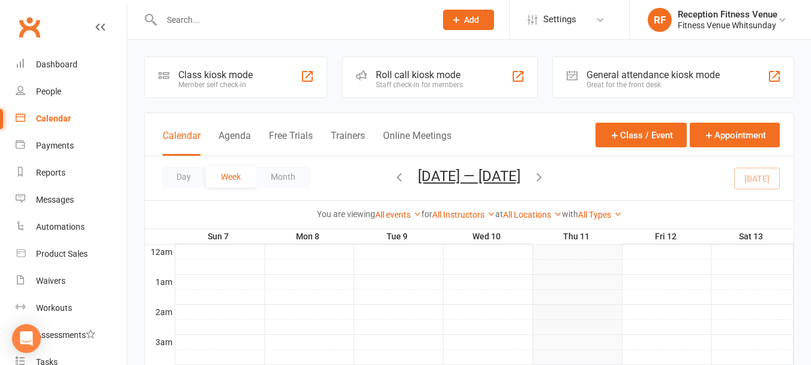
click at [634, 70] on div "General attendance kiosk mode" at bounding box center [653, 74] width 133 height 11
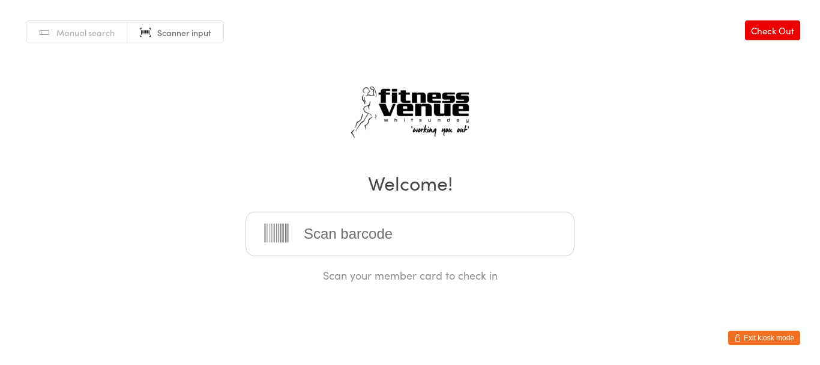
click at [759, 341] on button "Exit kiosk mode" at bounding box center [764, 337] width 72 height 14
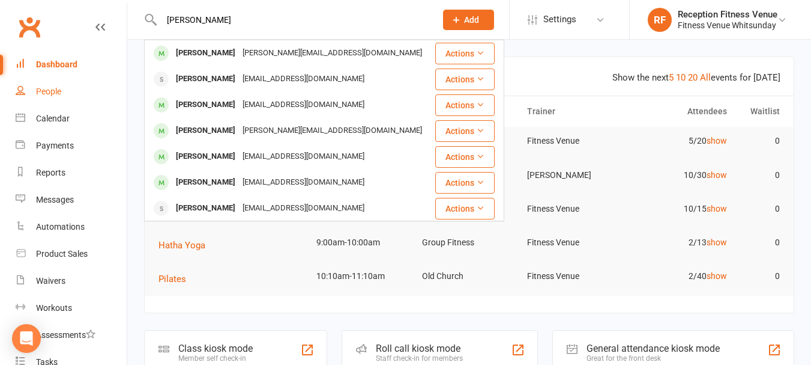
type input "[PERSON_NAME]"
click at [106, 89] on link "People" at bounding box center [71, 91] width 111 height 27
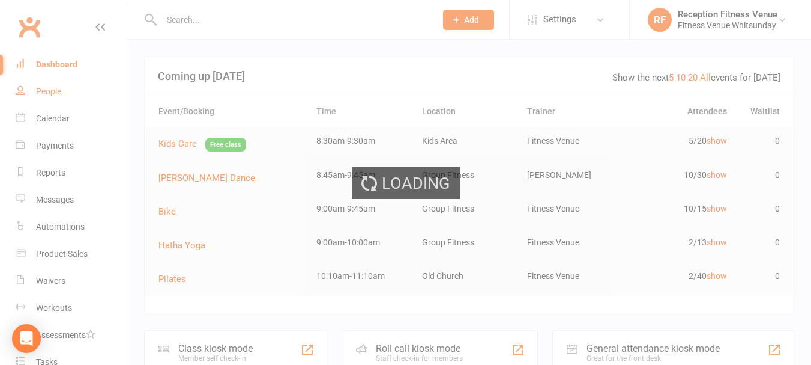
select select "100"
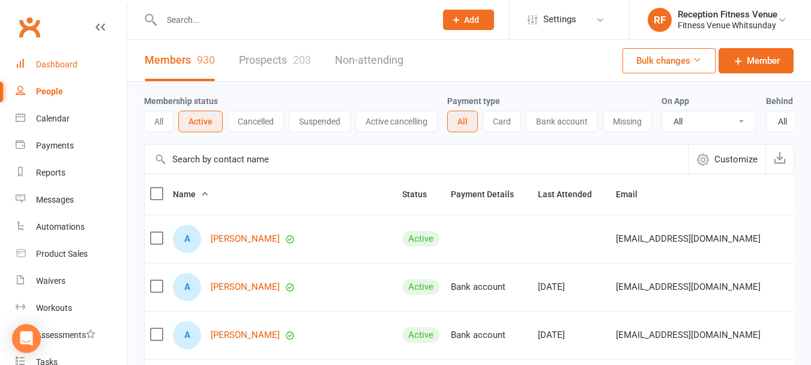
click at [71, 63] on div "Dashboard" at bounding box center [56, 64] width 41 height 10
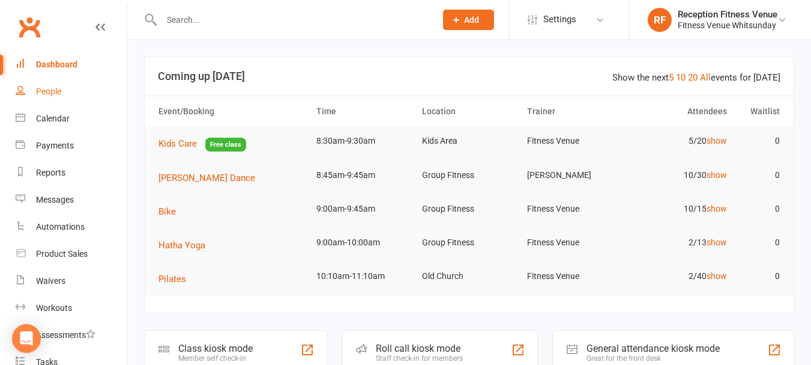
click at [51, 103] on link "People" at bounding box center [71, 91] width 111 height 27
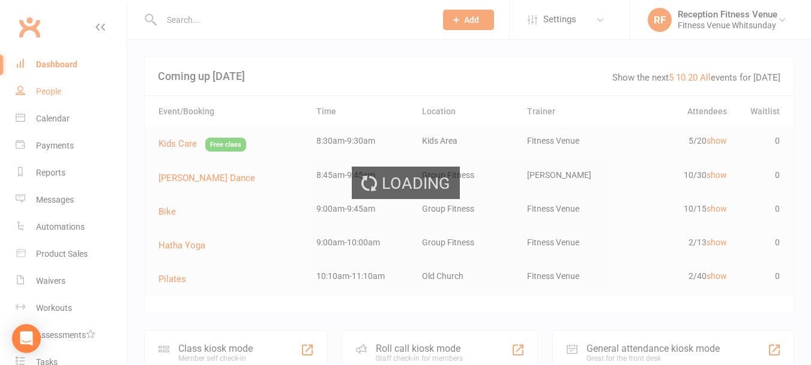
select select "100"
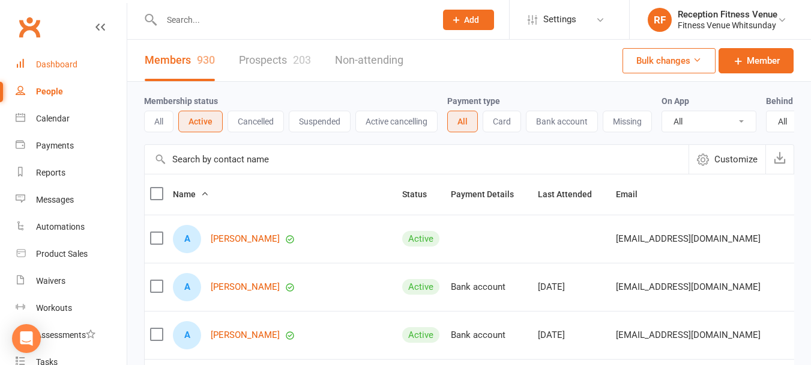
click at [73, 63] on div "Dashboard" at bounding box center [56, 64] width 41 height 10
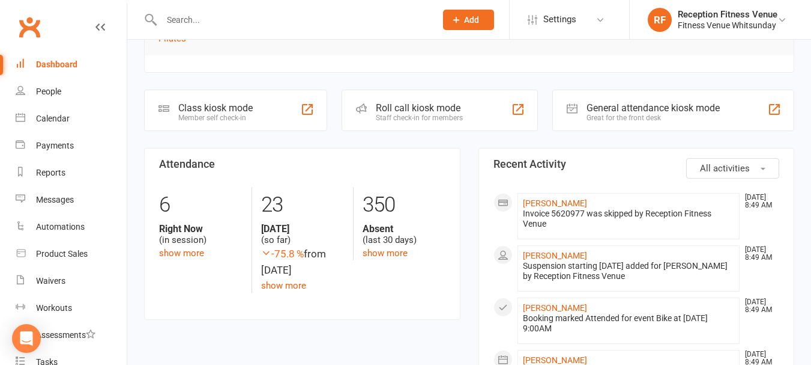
scroll to position [120, 0]
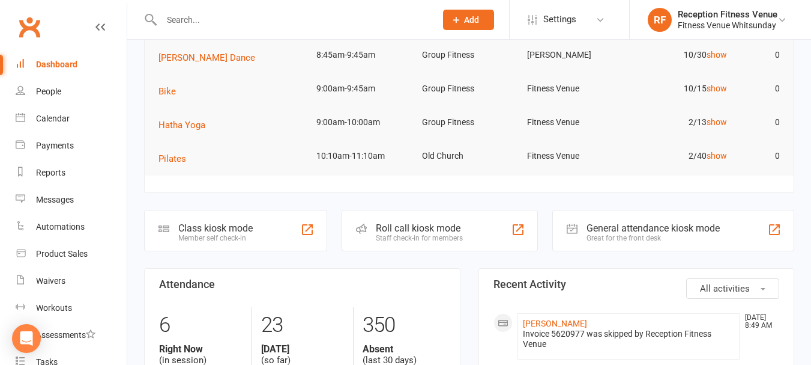
click at [652, 226] on div "General attendance kiosk mode" at bounding box center [653, 227] width 133 height 11
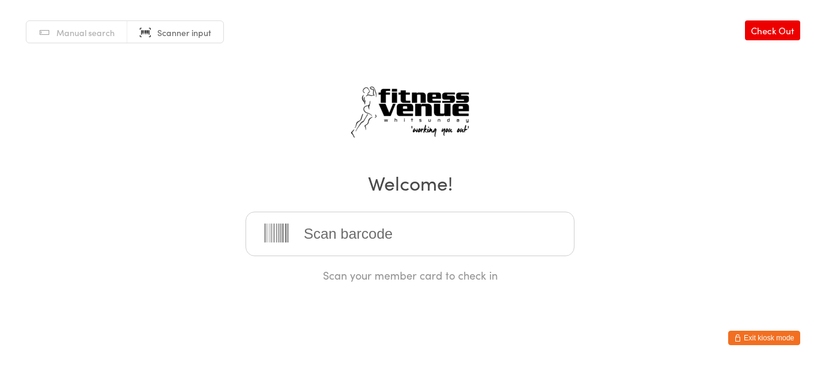
click at [509, 247] on input "search" at bounding box center [410, 233] width 329 height 44
click at [739, 341] on icon "button" at bounding box center [737, 337] width 7 height 7
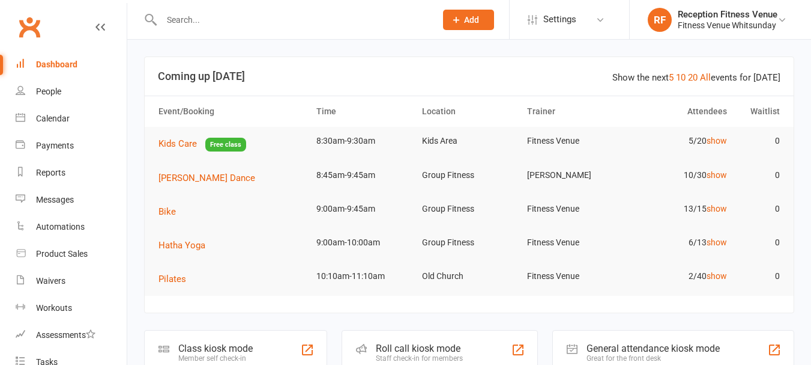
scroll to position [120, 0]
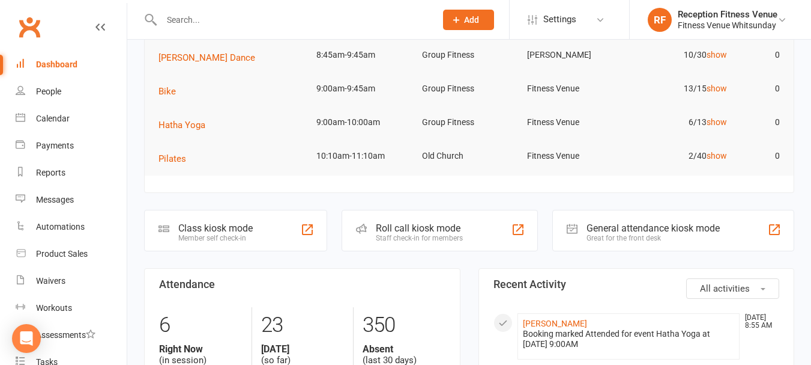
click at [233, 226] on div "Class kiosk mode" at bounding box center [215, 227] width 74 height 11
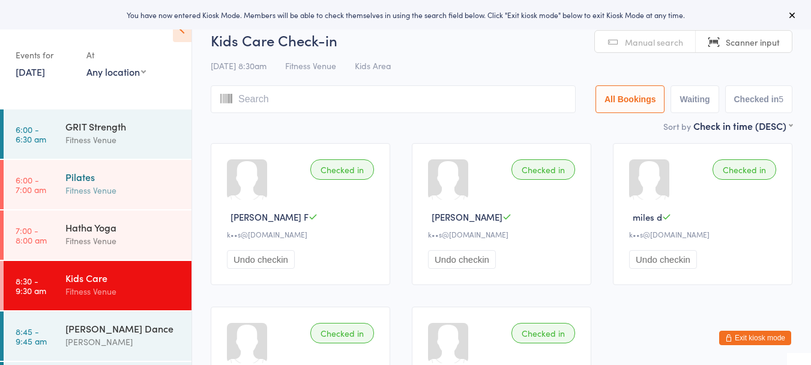
scroll to position [60, 0]
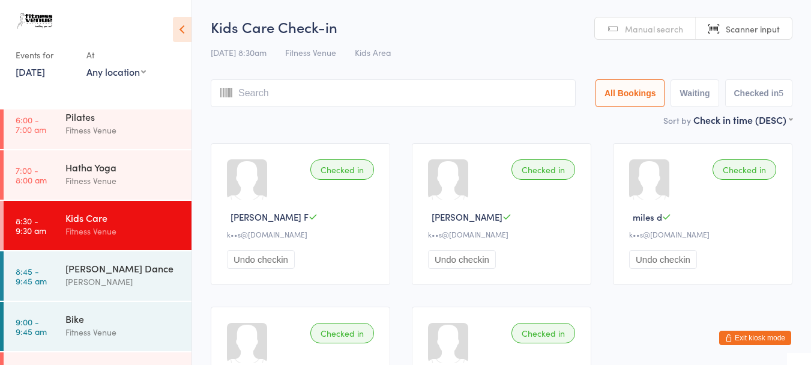
drag, startPoint x: 99, startPoint y: 216, endPoint x: 111, endPoint y: 216, distance: 11.4
click at [99, 216] on div "Kids Care" at bounding box center [123, 217] width 116 height 13
click at [667, 49] on div "[DATE] 8:30am Fitness Venue Kids Area" at bounding box center [502, 53] width 582 height 20
click at [628, 35] on link "Manual search" at bounding box center [645, 28] width 101 height 23
click at [335, 98] on input "search" at bounding box center [393, 93] width 365 height 28
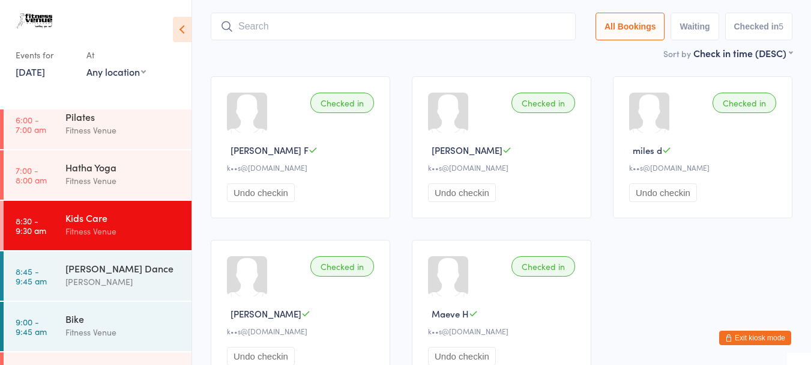
scroll to position [79, 0]
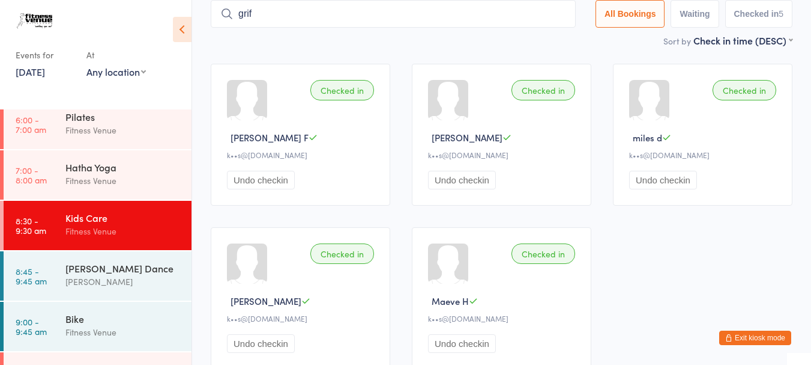
type input "griff"
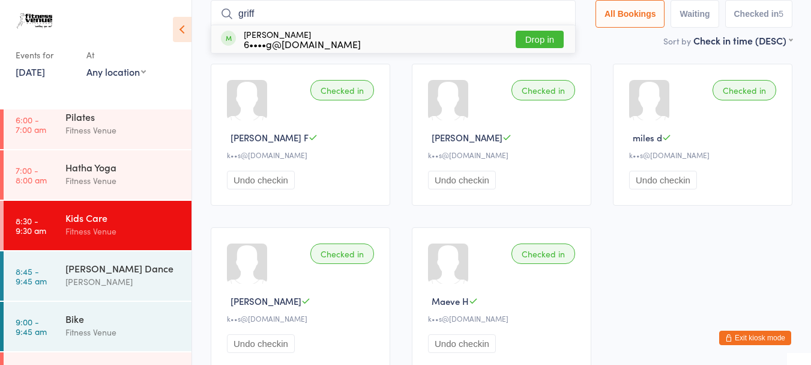
click at [295, 11] on input "griff" at bounding box center [393, 14] width 365 height 28
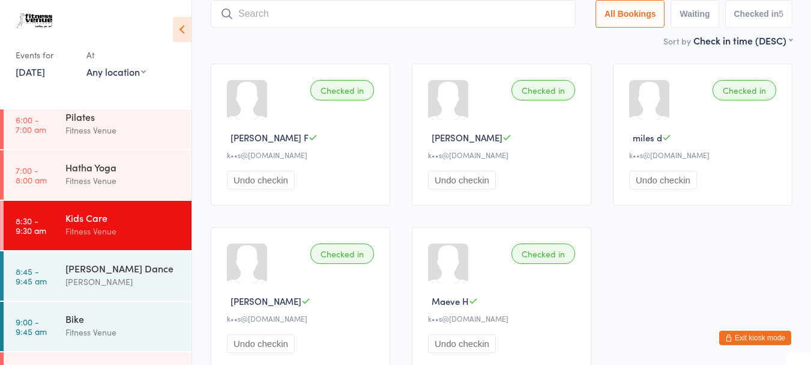
scroll to position [0, 0]
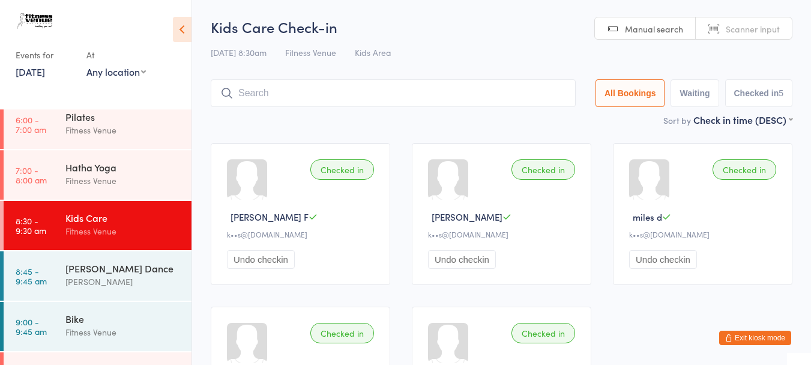
click at [769, 339] on button "Exit kiosk mode" at bounding box center [755, 337] width 72 height 14
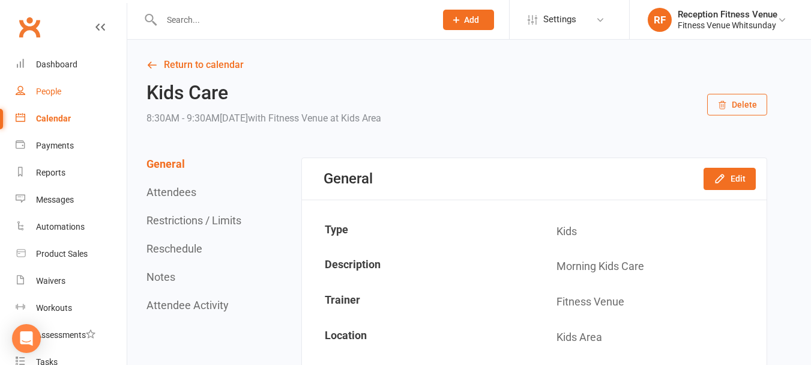
click at [83, 87] on link "People" at bounding box center [71, 91] width 111 height 27
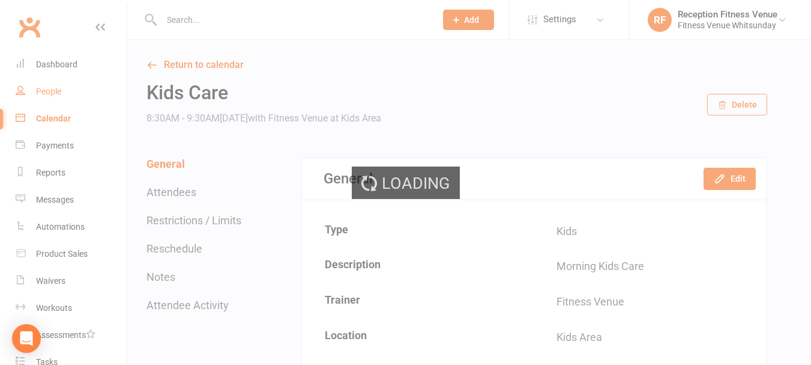
select select "100"
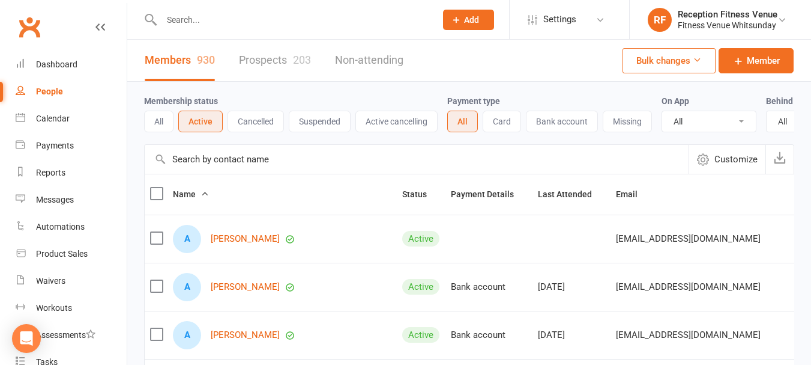
click at [465, 20] on span "Add" at bounding box center [471, 20] width 15 height 10
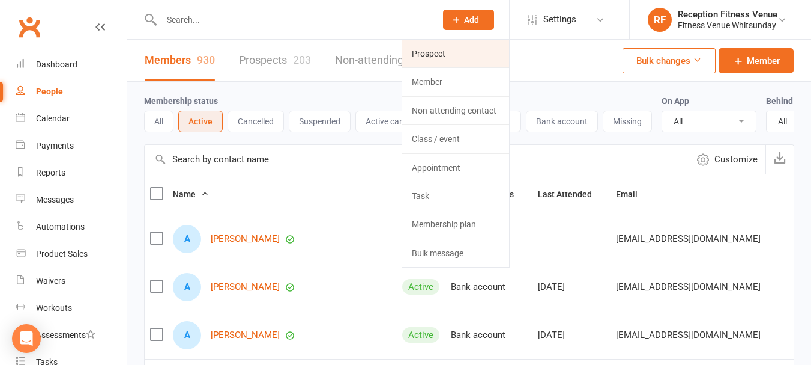
click at [425, 53] on link "Prospect" at bounding box center [455, 54] width 107 height 28
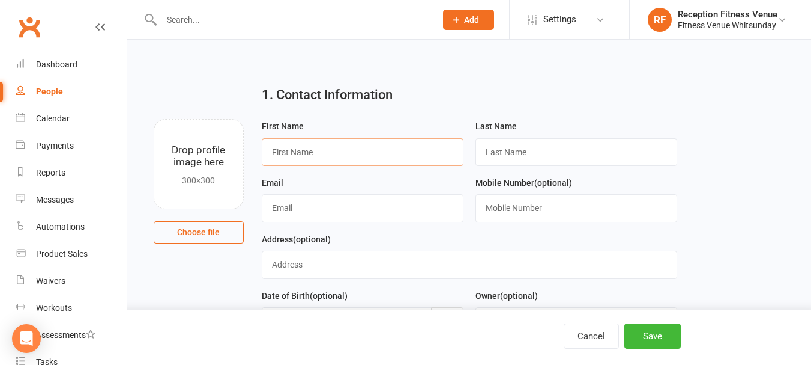
click at [332, 157] on input "text" at bounding box center [363, 152] width 202 height 28
type input "griffin"
click at [583, 158] on input "text" at bounding box center [577, 152] width 202 height 28
type input "Young"
click at [274, 153] on input "griffin" at bounding box center [363, 152] width 202 height 28
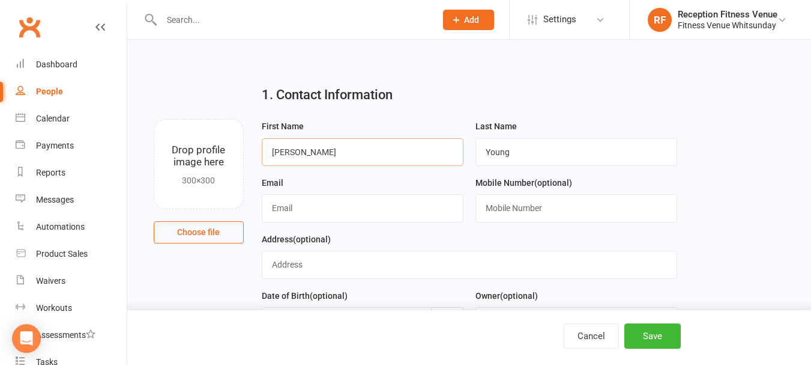
type input "Griffin"
click at [297, 215] on input "text" at bounding box center [363, 208] width 202 height 28
type input "[EMAIL_ADDRESS][DOMAIN_NAME]"
click at [654, 338] on button "Save" at bounding box center [653, 335] width 56 height 25
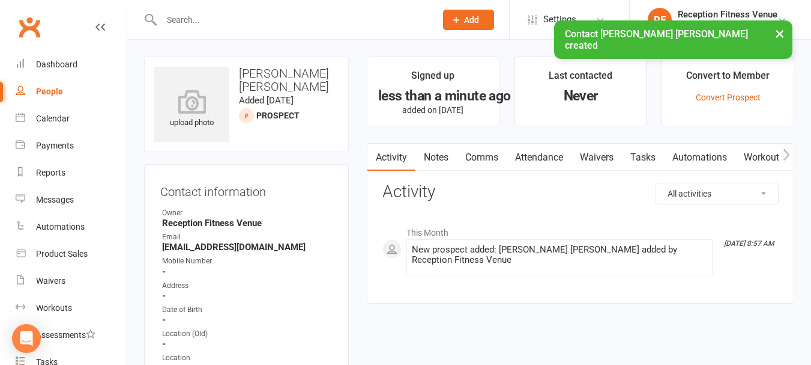
click at [443, 20] on button "Add" at bounding box center [468, 20] width 51 height 20
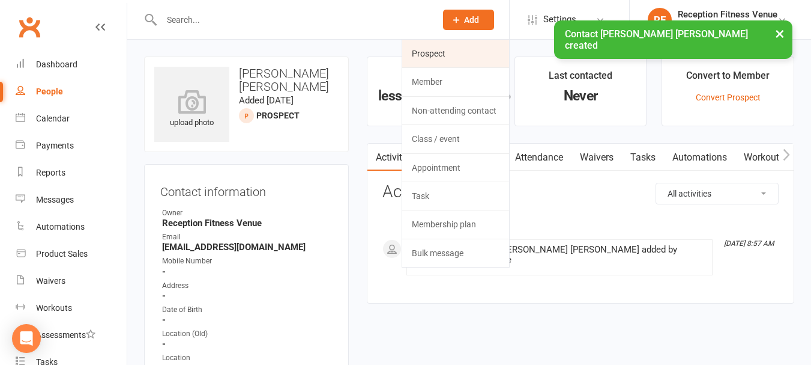
click at [441, 58] on link "Prospect" at bounding box center [455, 54] width 107 height 28
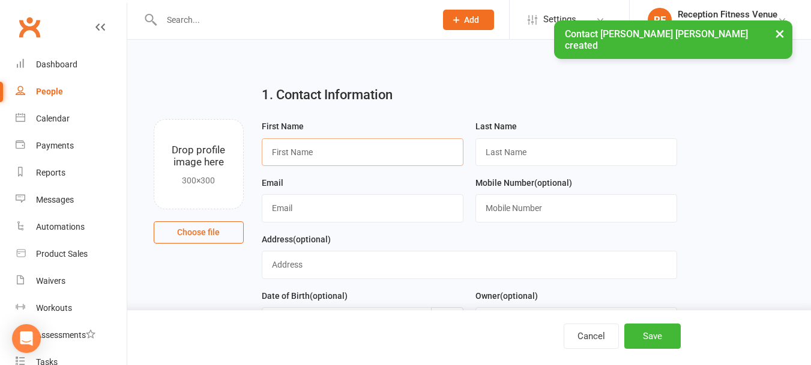
click at [319, 151] on input "text" at bounding box center [363, 152] width 202 height 28
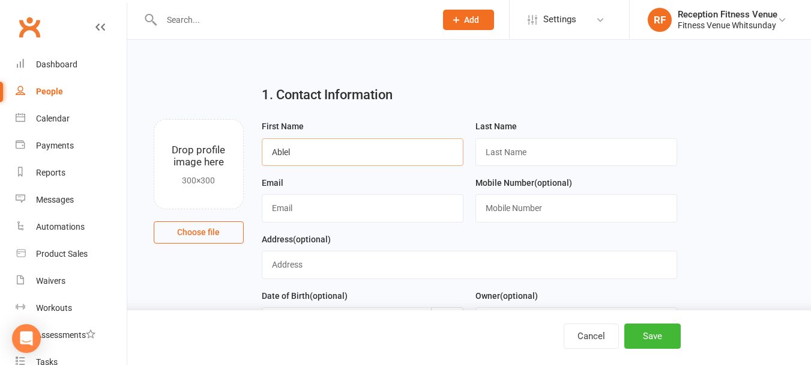
click at [283, 151] on input "Ablel" at bounding box center [363, 152] width 202 height 28
type input "Abel"
click at [546, 147] on input "text" at bounding box center [577, 152] width 202 height 28
type input "Young"
click at [274, 222] on input "text" at bounding box center [363, 208] width 202 height 28
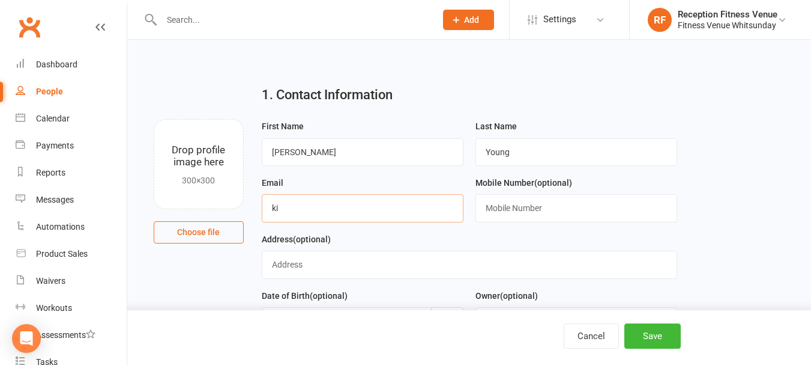
type input "[EMAIL_ADDRESS][DOMAIN_NAME]"
click at [657, 335] on button "Save" at bounding box center [653, 335] width 56 height 25
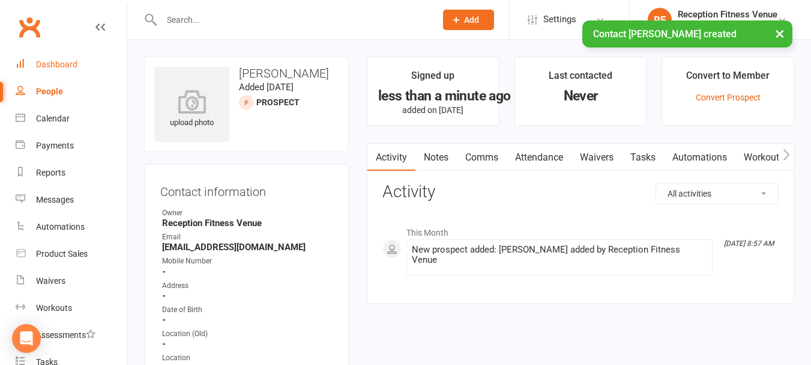
click at [57, 64] on div "Dashboard" at bounding box center [56, 64] width 41 height 10
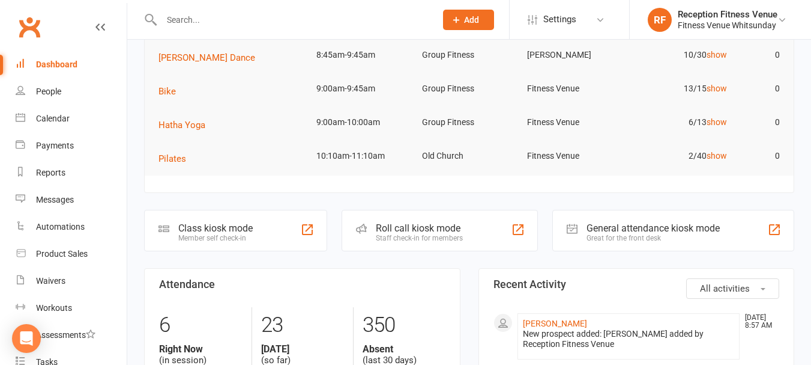
scroll to position [240, 0]
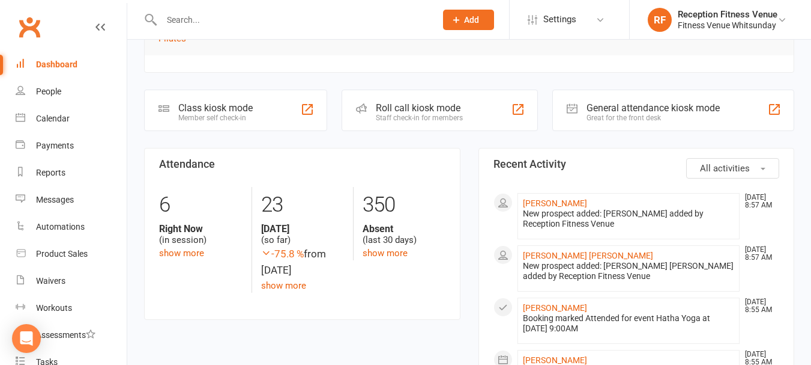
click at [229, 104] on div "Class kiosk mode" at bounding box center [215, 107] width 74 height 11
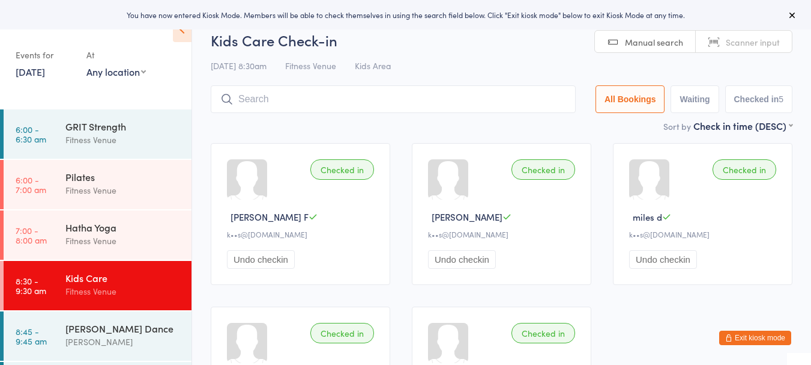
click at [285, 95] on input "search" at bounding box center [393, 99] width 365 height 28
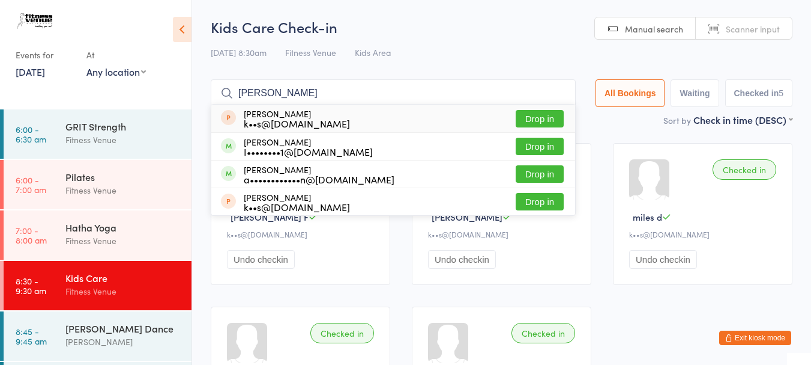
type input "[PERSON_NAME]"
click at [533, 117] on button "Drop in" at bounding box center [540, 118] width 48 height 17
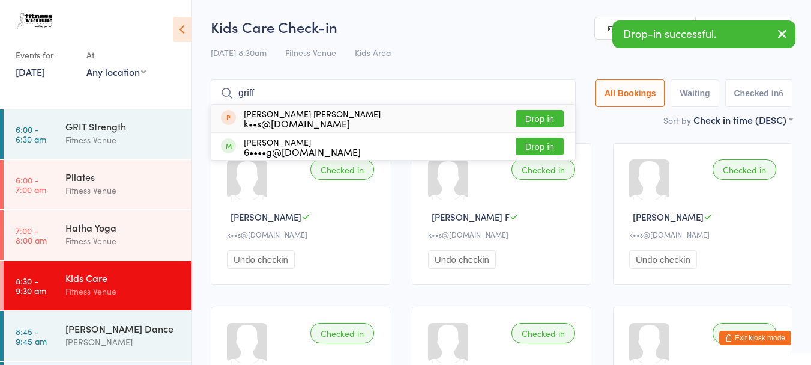
type input "griff"
click at [543, 116] on button "Drop in" at bounding box center [540, 118] width 48 height 17
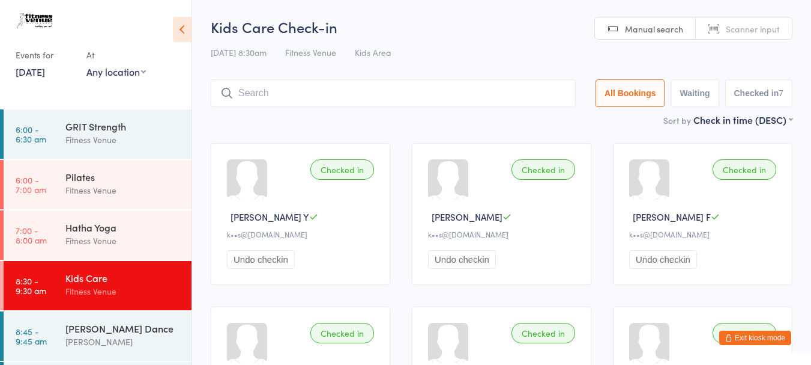
click at [751, 331] on button "Exit kiosk mode" at bounding box center [755, 337] width 72 height 14
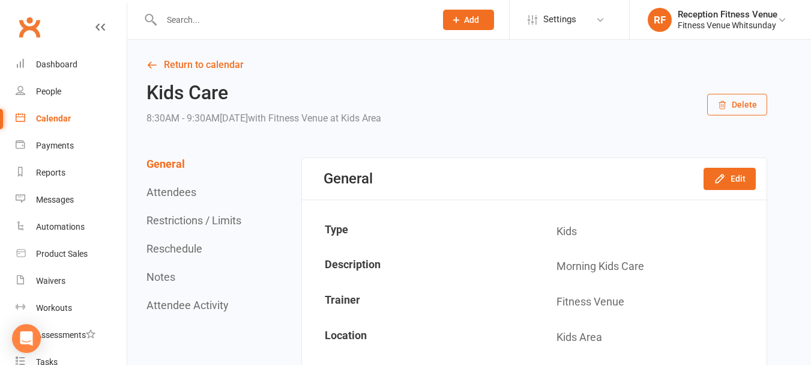
click at [220, 23] on input "text" at bounding box center [293, 19] width 270 height 17
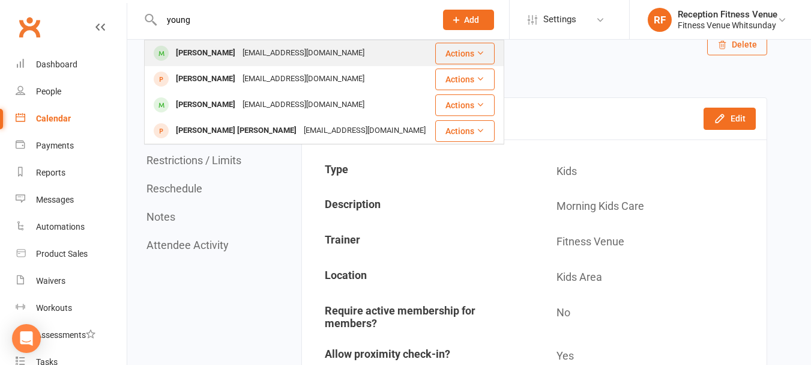
scroll to position [180, 0]
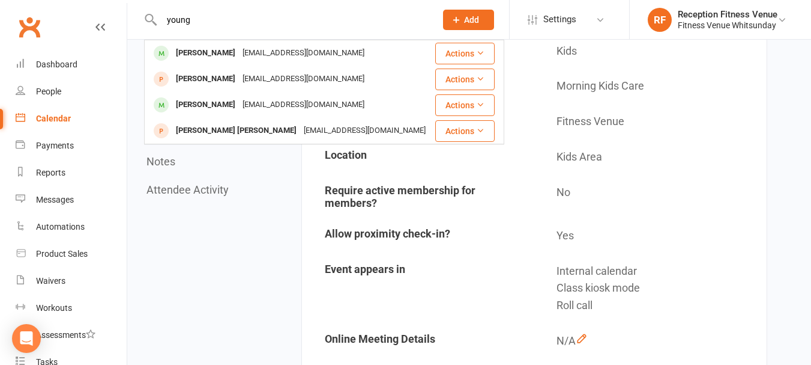
click at [220, 16] on input "young" at bounding box center [293, 19] width 270 height 17
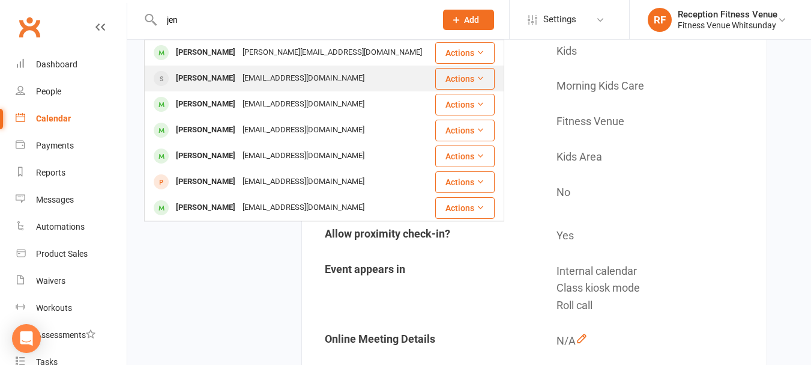
scroll to position [0, 0]
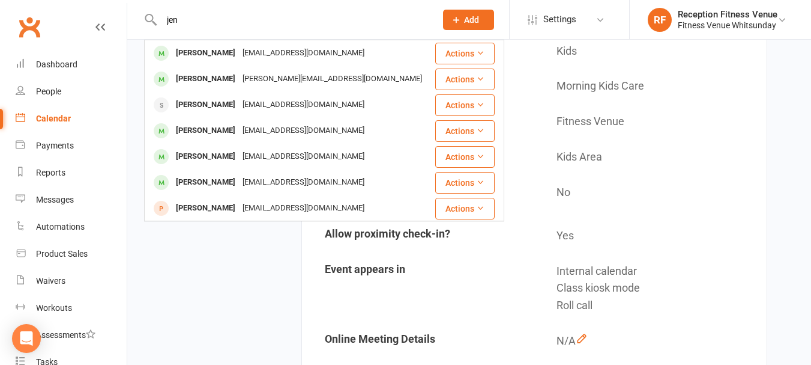
click at [199, 19] on input "jen" at bounding box center [293, 19] width 270 height 17
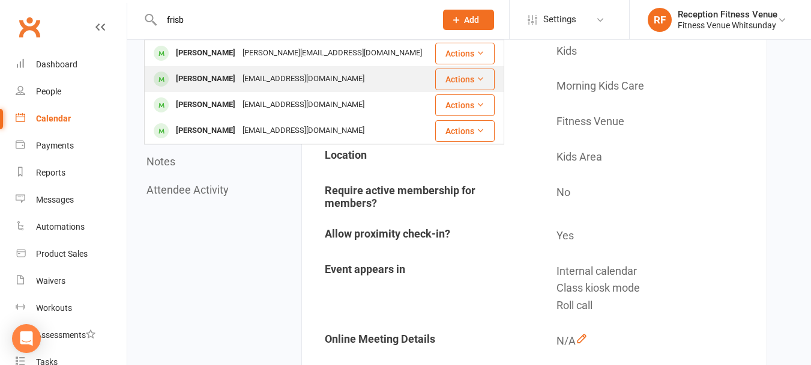
type input "frisb"
click at [212, 76] on div "[PERSON_NAME]" at bounding box center [205, 78] width 67 height 17
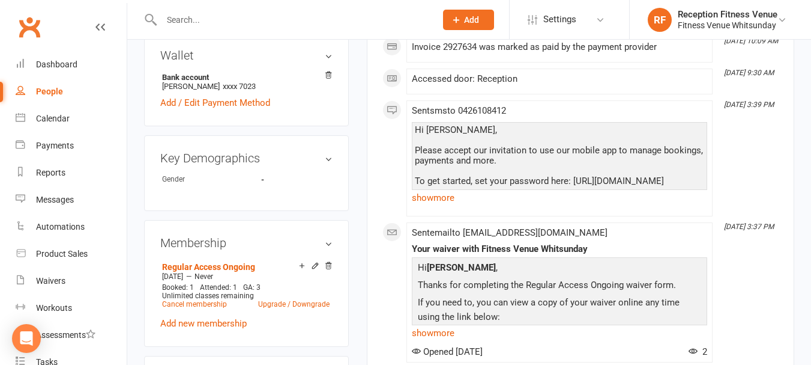
scroll to position [601, 0]
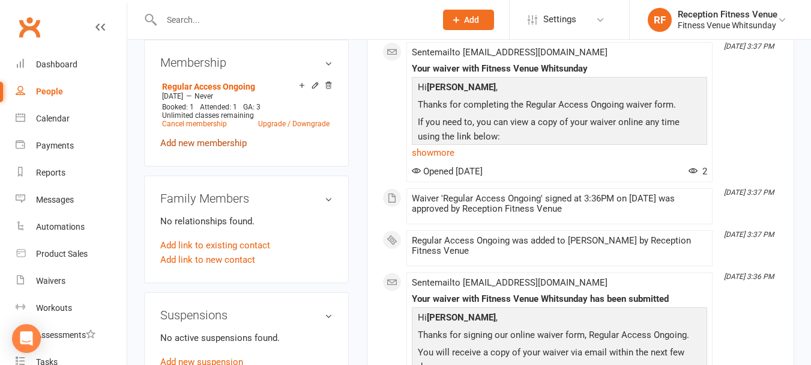
click at [204, 148] on link "Add new membership" at bounding box center [203, 143] width 86 height 11
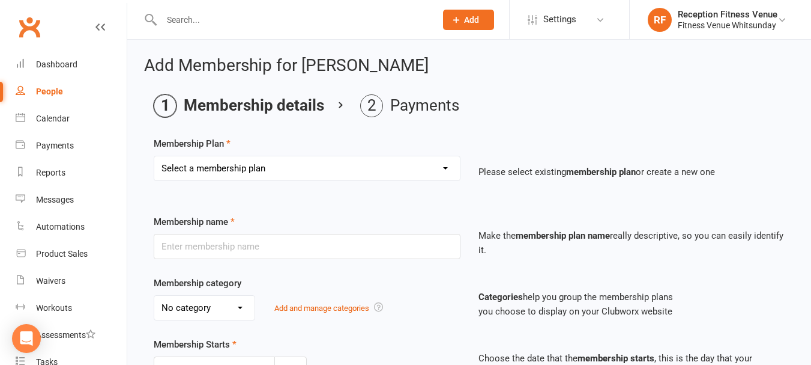
click at [270, 165] on select "Select a membership plan Create new Membership Plan Regular Access Ongoing Regu…" at bounding box center [307, 168] width 306 height 24
select select "16"
click at [154, 156] on select "Select a membership plan Create new Membership Plan Regular Access Ongoing Regu…" at bounding box center [307, 168] width 306 height 24
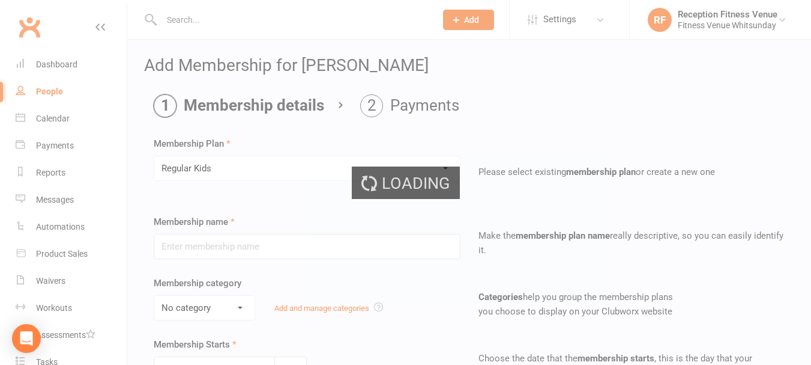
type input "Regular Kids"
select select "1"
type input "0"
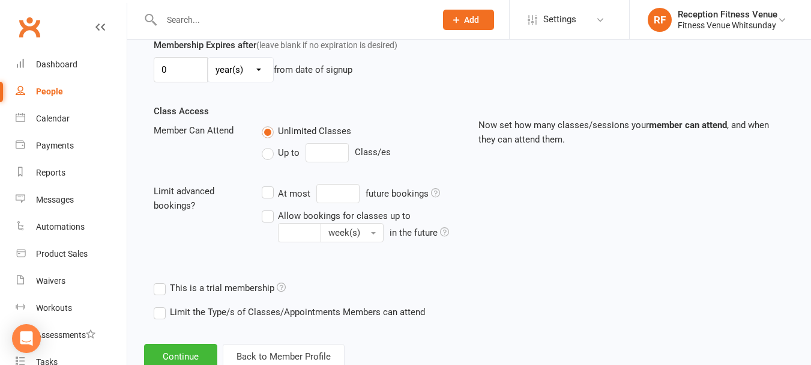
scroll to position [399, 0]
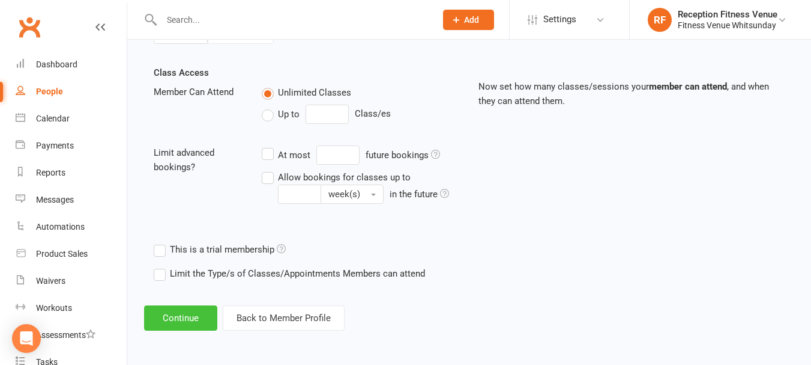
click at [189, 315] on button "Continue" at bounding box center [180, 317] width 73 height 25
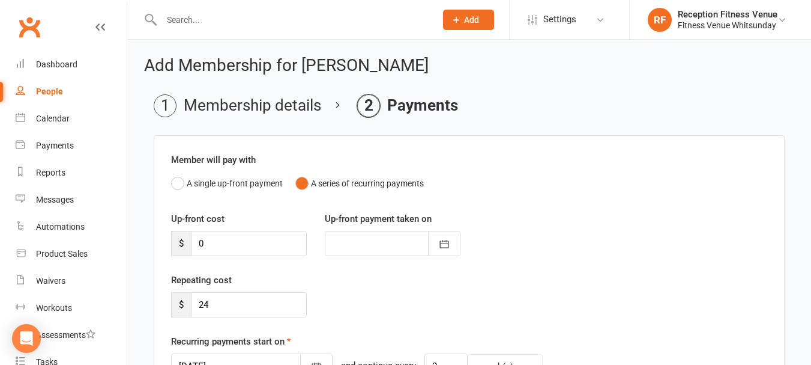
scroll to position [461, 0]
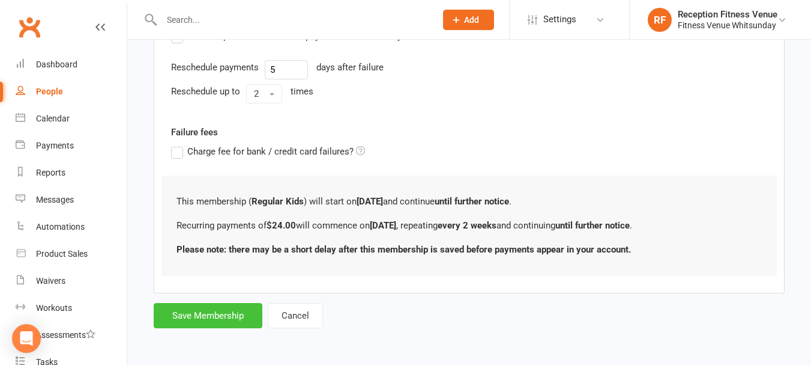
click at [235, 311] on button "Save Membership" at bounding box center [208, 315] width 109 height 25
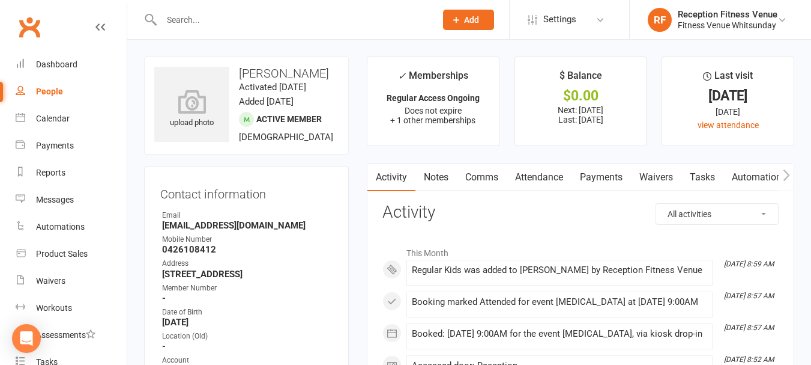
drag, startPoint x: 610, startPoint y: 172, endPoint x: 554, endPoint y: 141, distance: 64.2
click at [610, 172] on link "Payments" at bounding box center [601, 177] width 59 height 28
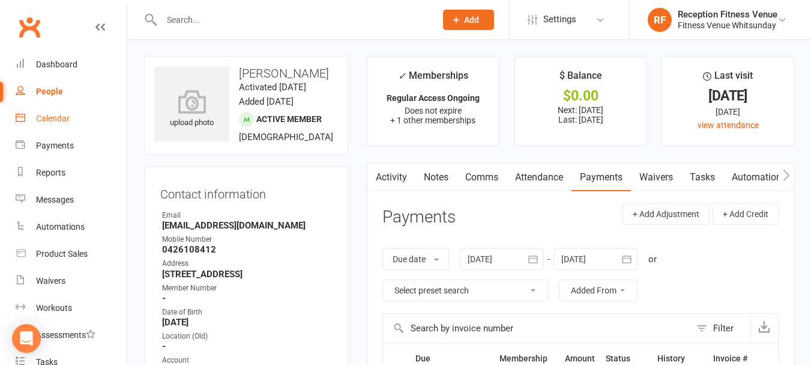
click at [64, 114] on div "Calendar" at bounding box center [53, 119] width 34 height 10
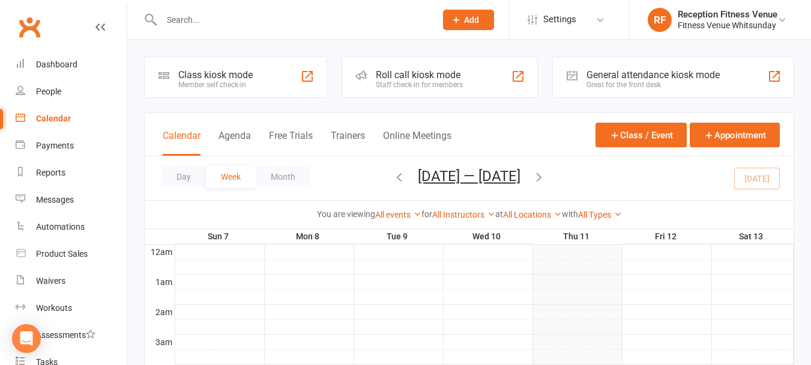
click at [259, 17] on input "text" at bounding box center [293, 19] width 270 height 17
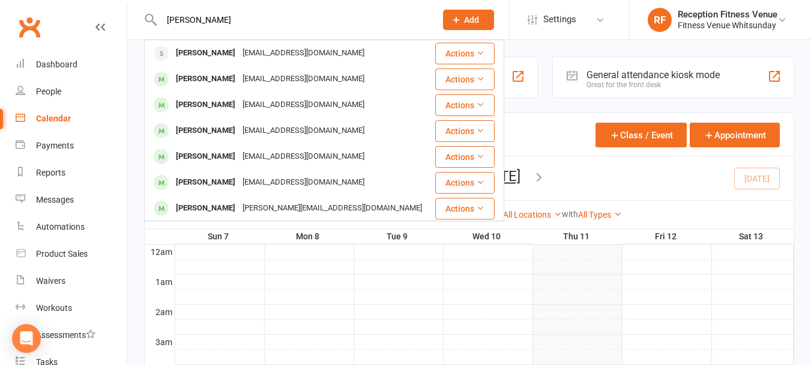
click at [197, 19] on input "caroline" at bounding box center [293, 19] width 270 height 17
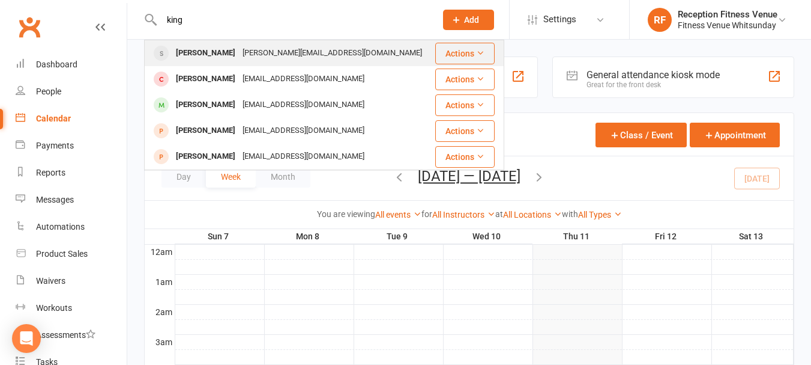
type input "king"
click at [199, 52] on div "Carolyn King" at bounding box center [205, 52] width 67 height 17
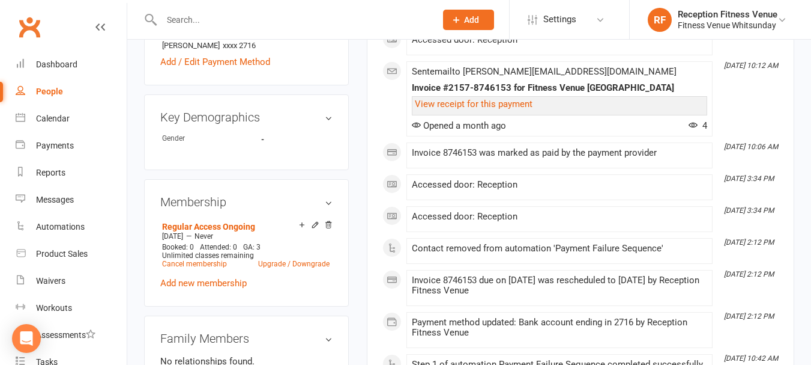
scroll to position [721, 0]
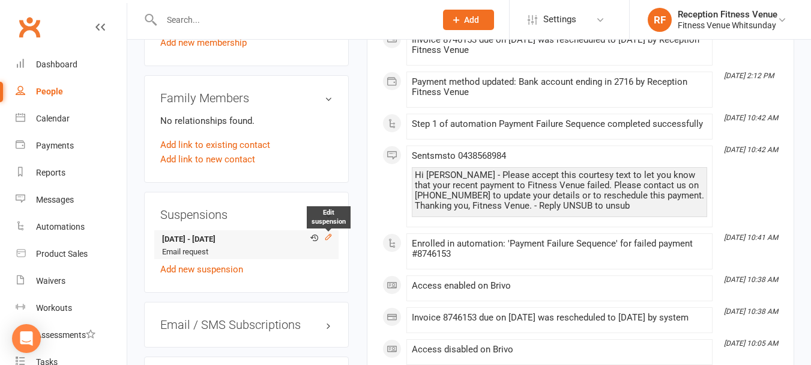
click at [327, 232] on icon at bounding box center [328, 236] width 8 height 8
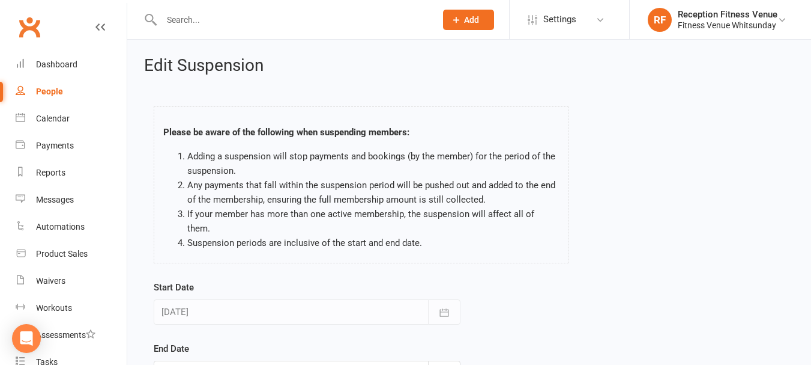
scroll to position [178, 0]
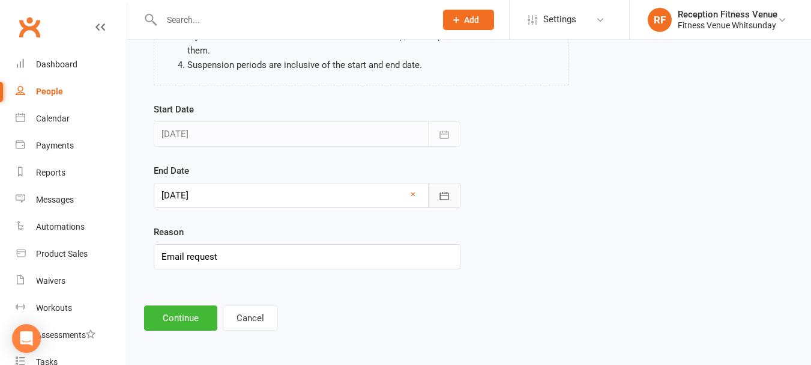
click at [447, 201] on icon "button" at bounding box center [444, 196] width 12 height 12
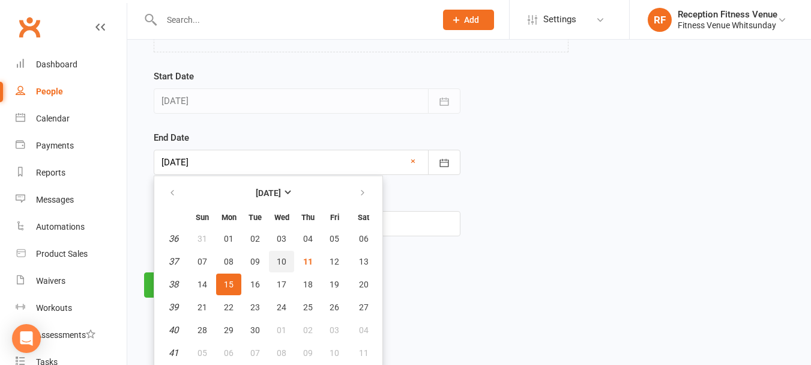
click at [286, 259] on button "10" at bounding box center [281, 261] width 25 height 22
type input "[DATE]"
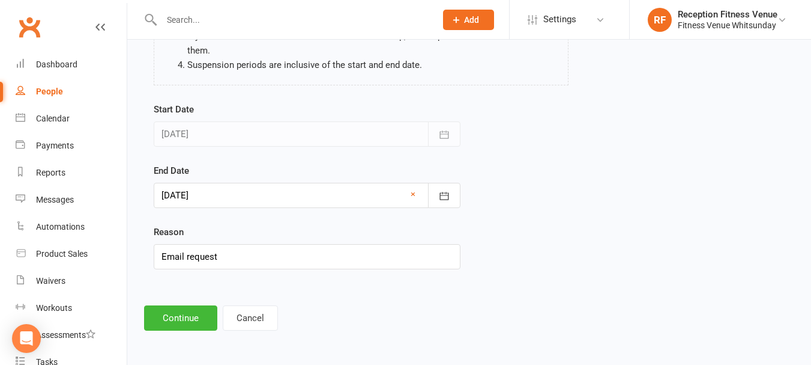
scroll to position [178, 0]
click at [175, 316] on button "Continue" at bounding box center [180, 317] width 73 height 25
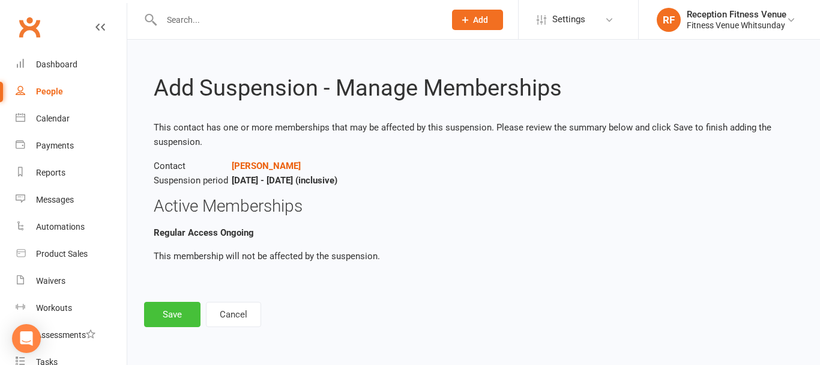
click at [174, 315] on button "Save" at bounding box center [172, 313] width 56 height 25
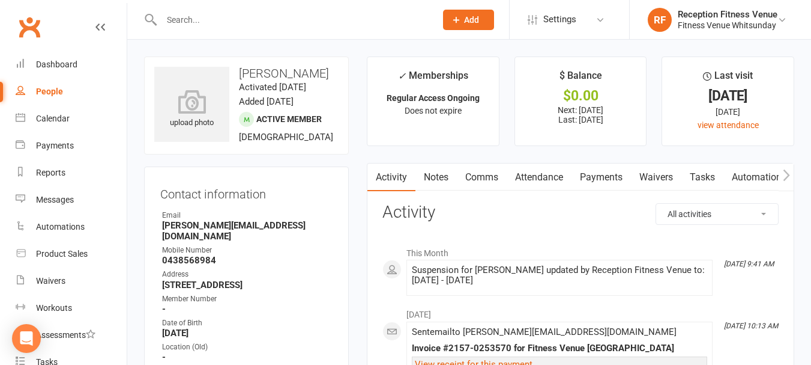
click at [264, 15] on input "text" at bounding box center [293, 19] width 270 height 17
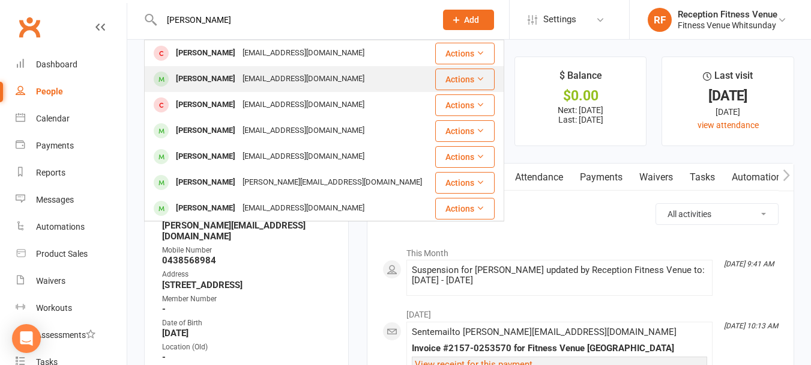
type input "maria"
click at [294, 80] on div "Perdomomili@gmail.com" at bounding box center [303, 78] width 129 height 17
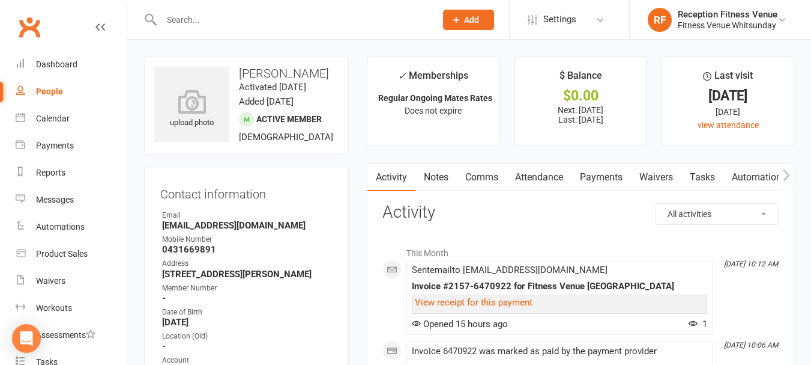
click at [610, 177] on link "Payments" at bounding box center [601, 177] width 59 height 28
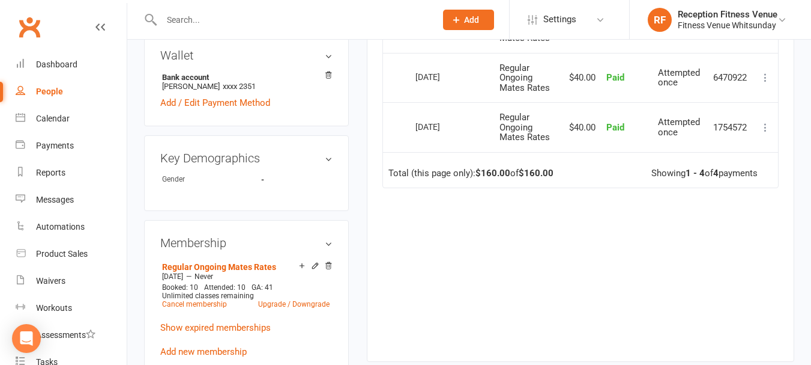
scroll to position [540, 0]
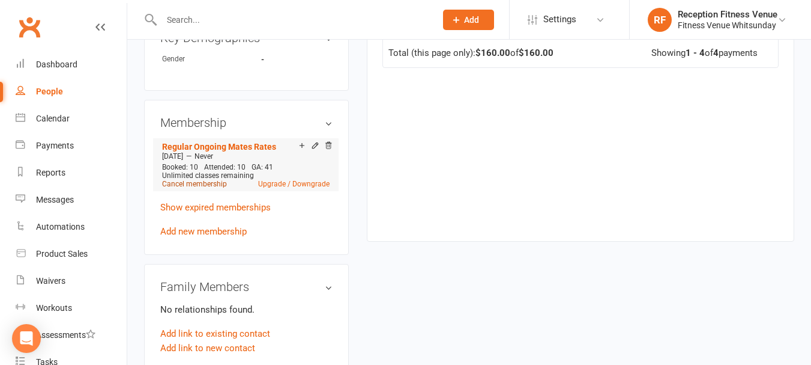
click at [199, 188] on link "Cancel membership" at bounding box center [194, 184] width 65 height 8
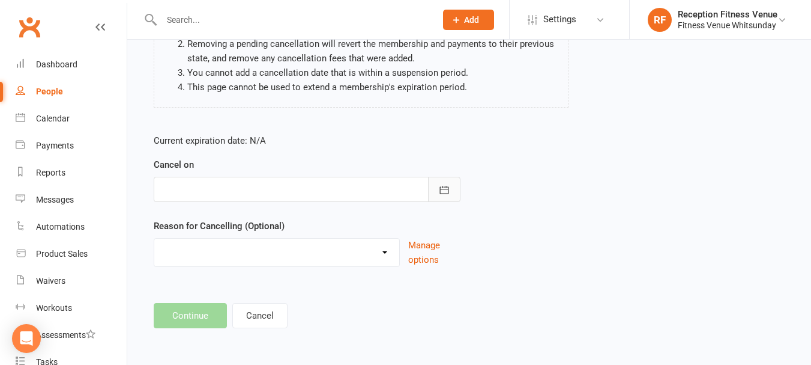
click at [436, 196] on button "button" at bounding box center [444, 189] width 32 height 25
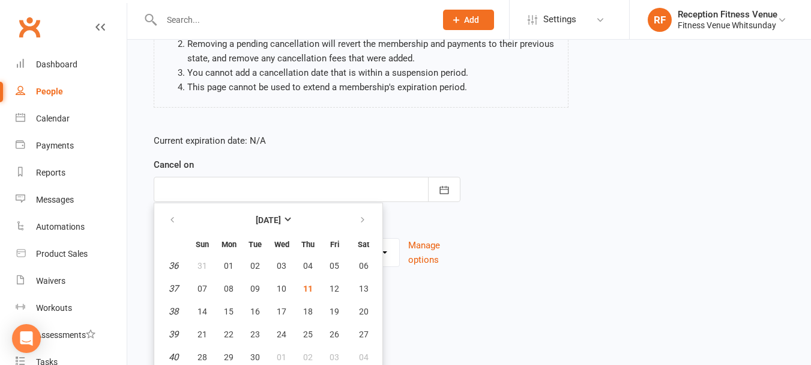
scroll to position [181, 0]
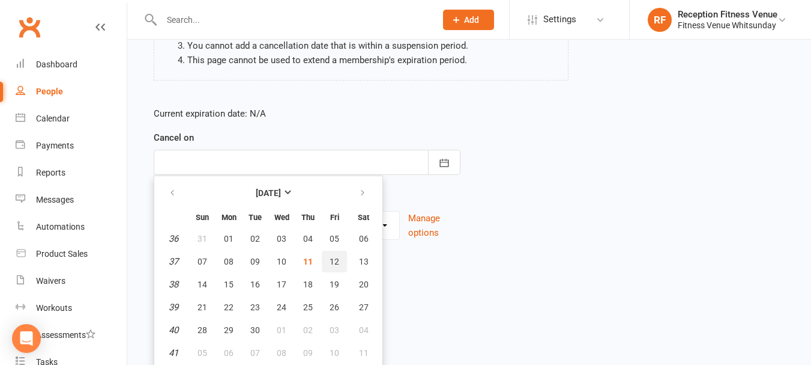
click at [335, 262] on span "12" at bounding box center [335, 261] width 10 height 10
type input "12 Sep 2025"
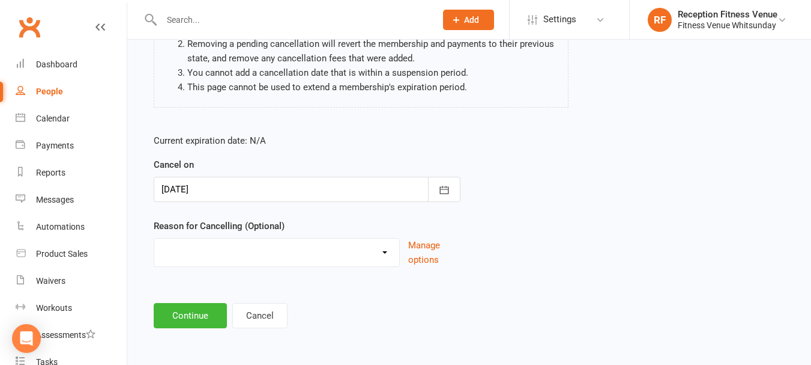
click at [261, 256] on select "Email request Excessive defaults Holiday Injury Leaving town Other reason" at bounding box center [276, 250] width 245 height 24
select select "4"
click at [154, 238] on select "Email request Excessive defaults Holiday Injury Leaving town Other reason" at bounding box center [276, 250] width 245 height 24
click at [195, 318] on button "Continue" at bounding box center [190, 315] width 73 height 25
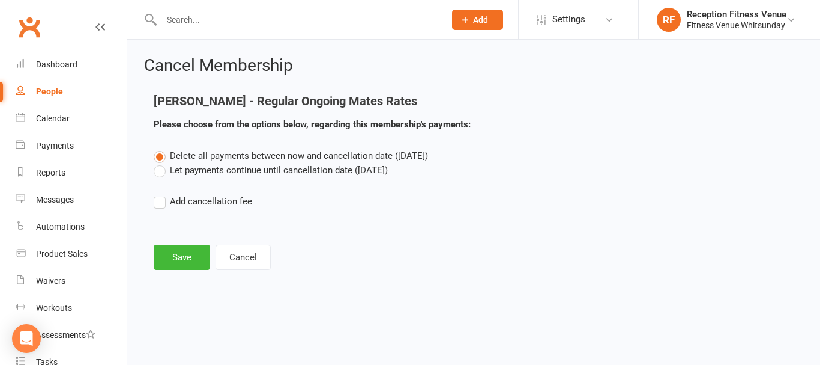
click at [193, 241] on main "Maria Milagros Perdomo - Regular Ongoing Mates Rates Please choose from the opt…" at bounding box center [473, 181] width 659 height 175
click at [190, 252] on button "Save" at bounding box center [182, 256] width 56 height 25
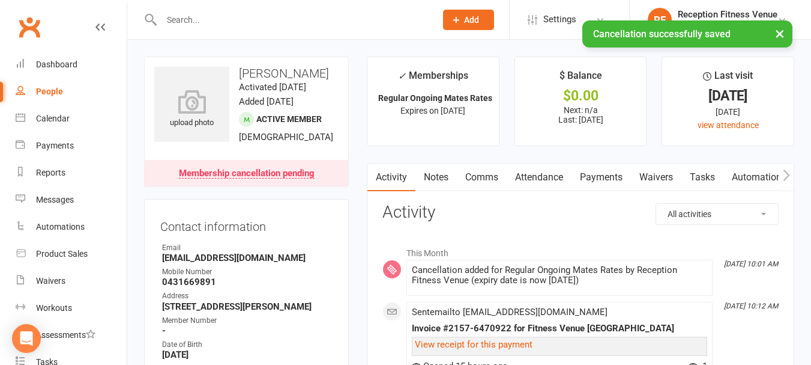
click at [201, 19] on input "text" at bounding box center [293, 19] width 270 height 17
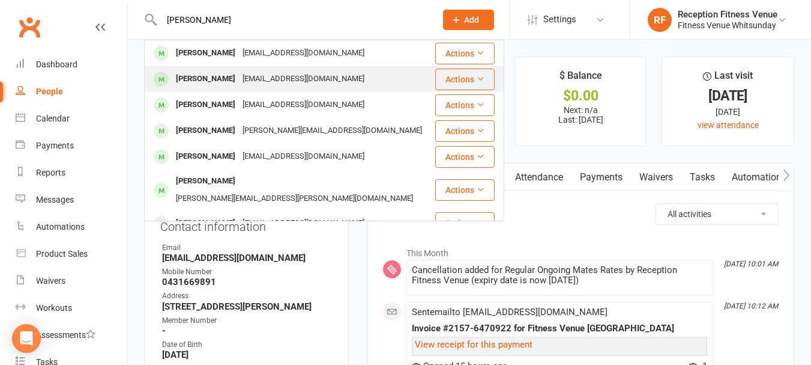
type input "matias"
click at [225, 84] on div "Matias Bruguiere" at bounding box center [205, 78] width 67 height 17
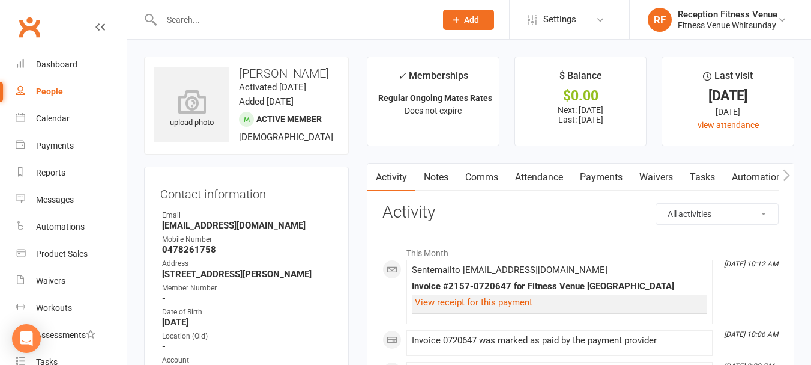
drag, startPoint x: 607, startPoint y: 166, endPoint x: 585, endPoint y: 132, distance: 41.0
click at [606, 166] on link "Payments" at bounding box center [601, 177] width 59 height 28
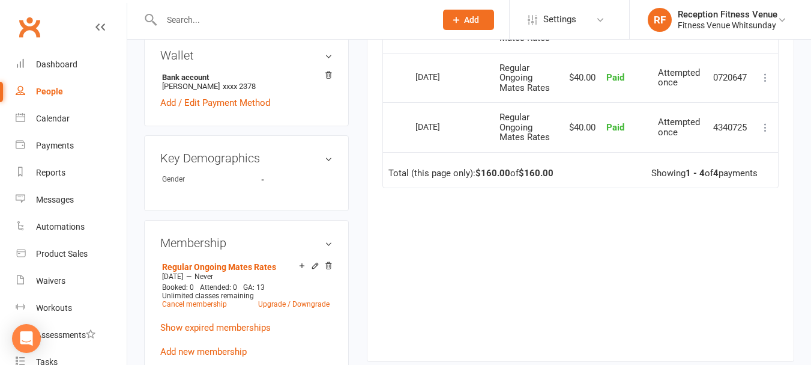
scroll to position [540, 0]
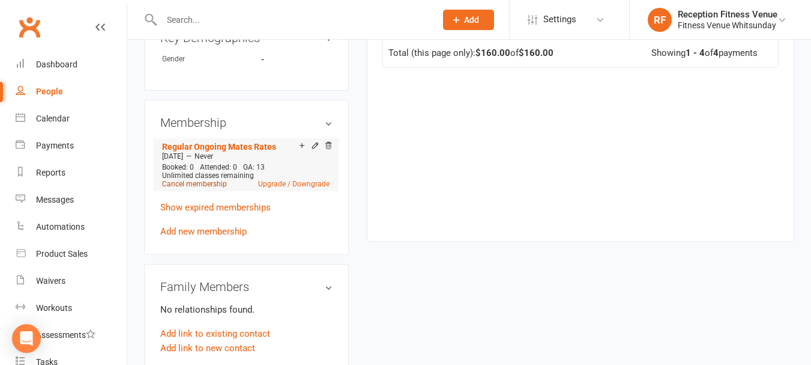
click at [202, 188] on link "Cancel membership" at bounding box center [194, 184] width 65 height 8
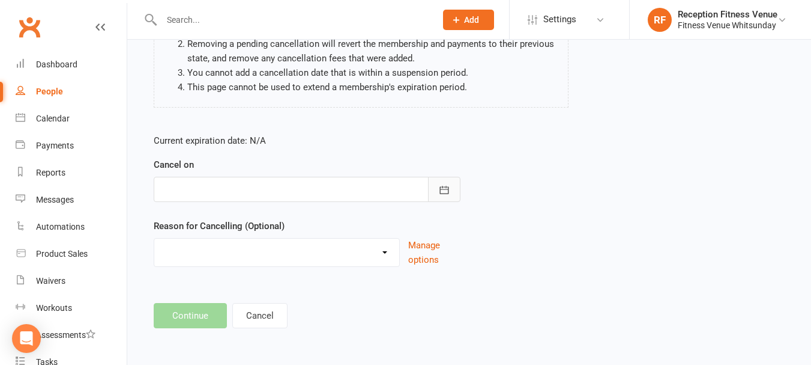
click at [431, 191] on button "button" at bounding box center [444, 189] width 32 height 25
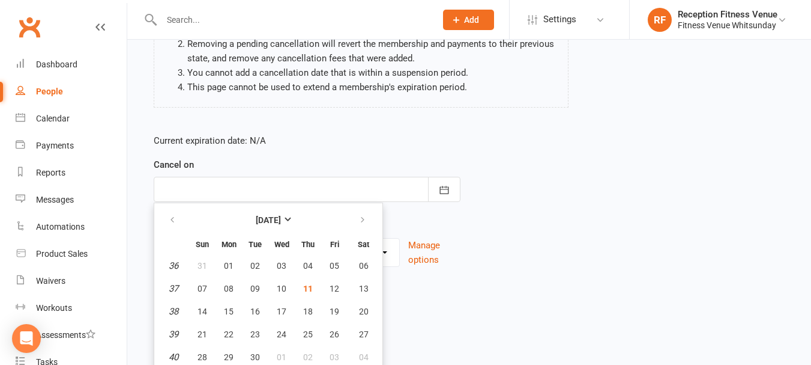
scroll to position [181, 0]
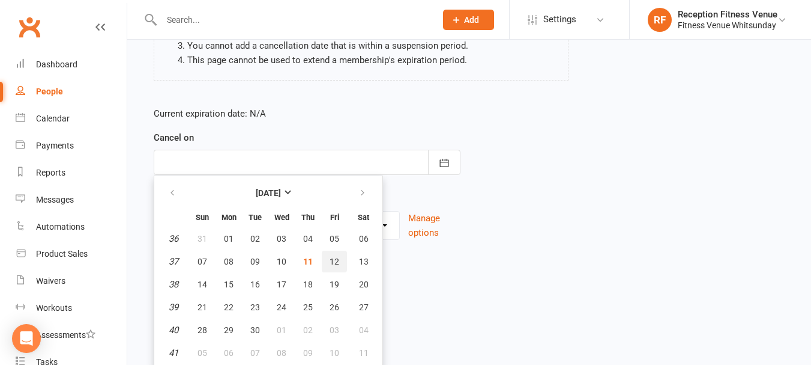
click at [335, 259] on span "12" at bounding box center [335, 261] width 10 height 10
type input "12 Sep 2025"
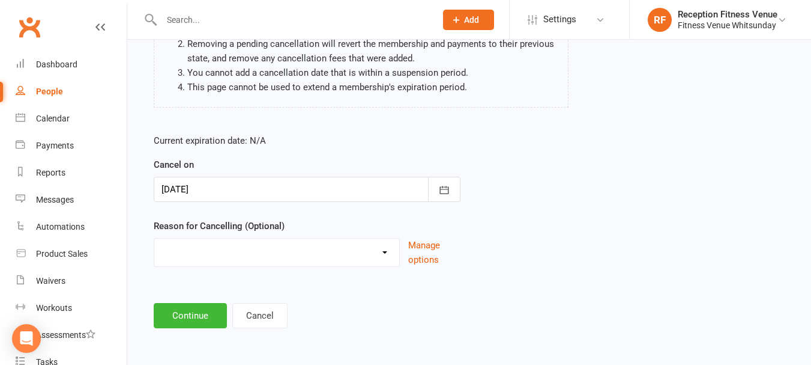
click at [238, 264] on div "Email request Excessive defaults Holiday Injury Leaving town Other reason" at bounding box center [277, 252] width 246 height 29
click at [243, 249] on select "Email request Excessive defaults Holiday Injury Leaving town Other reason" at bounding box center [276, 250] width 245 height 24
select select "4"
click at [154, 238] on select "Email request Excessive defaults Holiday Injury Leaving town Other reason" at bounding box center [276, 250] width 245 height 24
click at [210, 307] on button "Continue" at bounding box center [190, 315] width 73 height 25
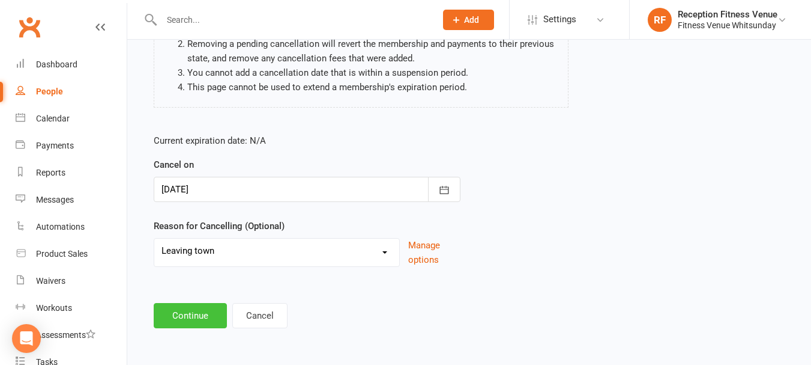
scroll to position [0, 0]
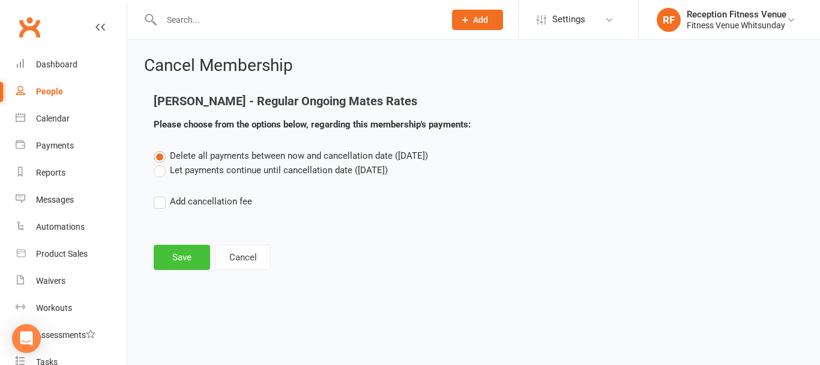
click at [182, 255] on button "Save" at bounding box center [182, 256] width 56 height 25
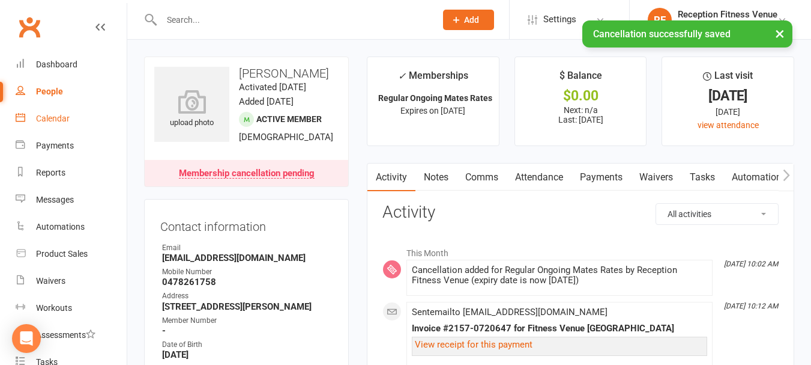
click at [76, 114] on link "Calendar" at bounding box center [71, 118] width 111 height 27
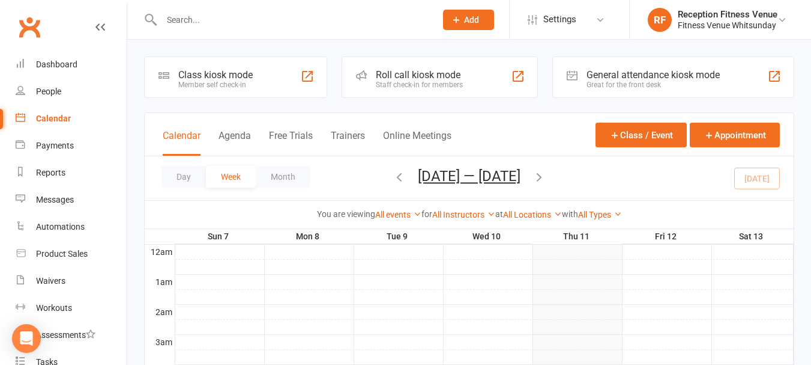
click at [640, 78] on div "General attendance kiosk mode" at bounding box center [653, 74] width 133 height 11
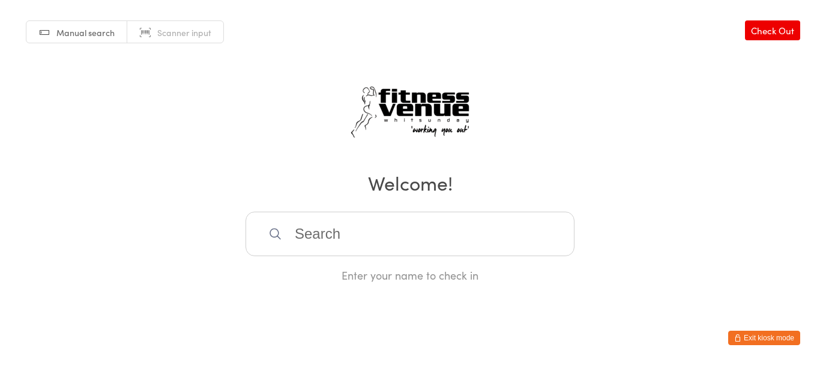
click at [79, 44] on div "Manual search Scanner input Check Out Welcome! Enter your name to check in" at bounding box center [410, 141] width 820 height 282
click at [85, 34] on span "Manual search" at bounding box center [85, 32] width 58 height 12
click at [736, 335] on icon "button" at bounding box center [737, 337] width 7 height 7
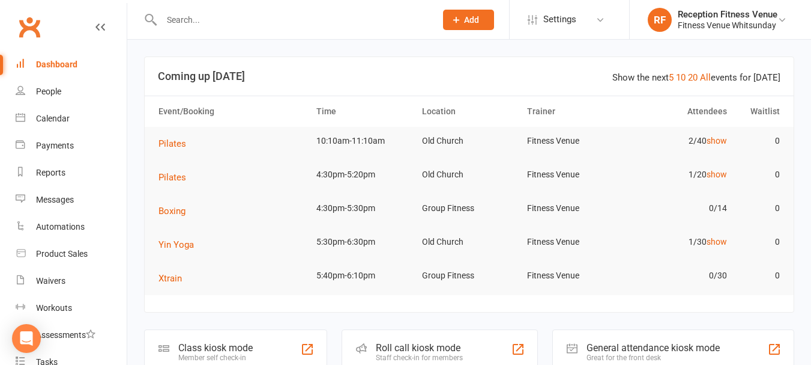
click at [194, 25] on input "text" at bounding box center [293, 19] width 270 height 17
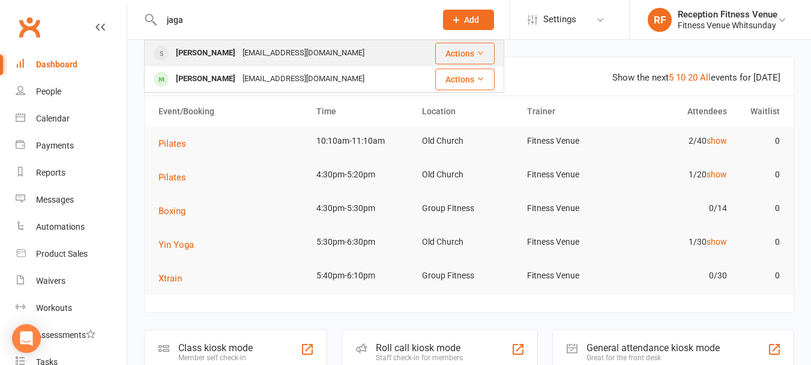
type input "jaga"
click at [232, 49] on div "[PERSON_NAME]" at bounding box center [205, 52] width 67 height 17
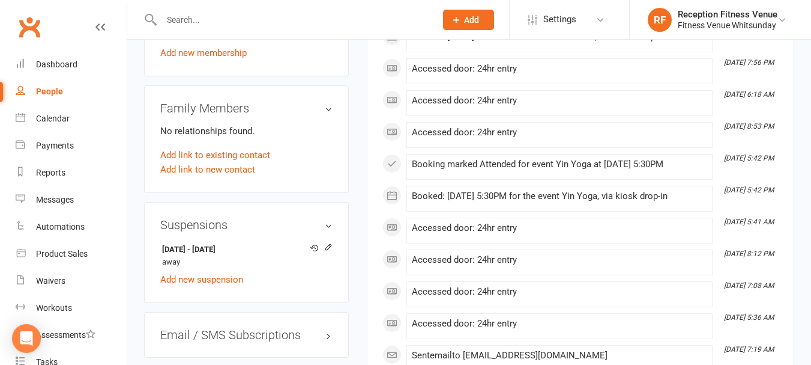
scroll to position [901, 0]
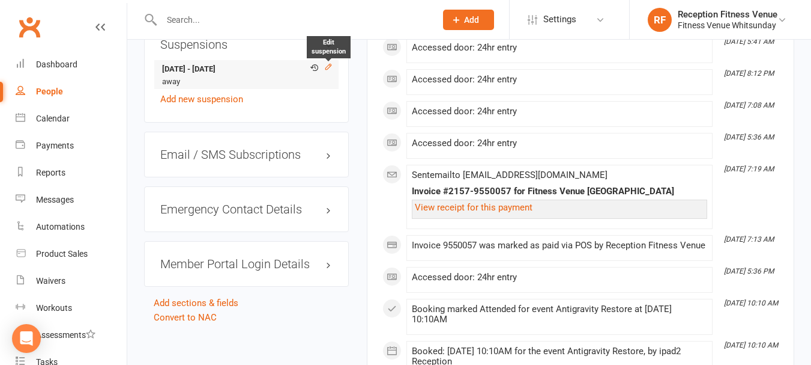
click at [329, 67] on icon at bounding box center [328, 66] width 8 height 8
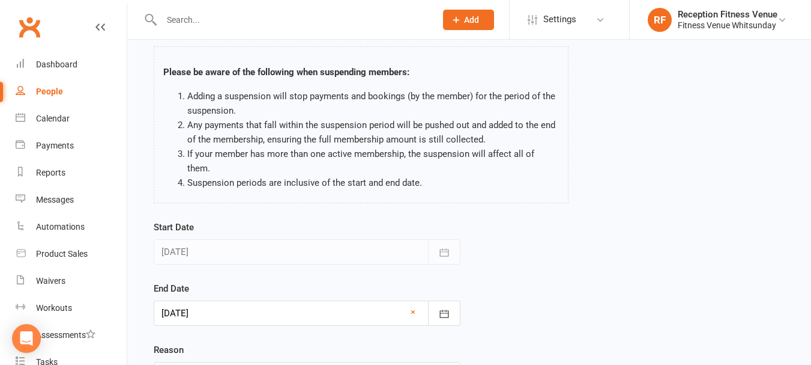
scroll to position [178, 0]
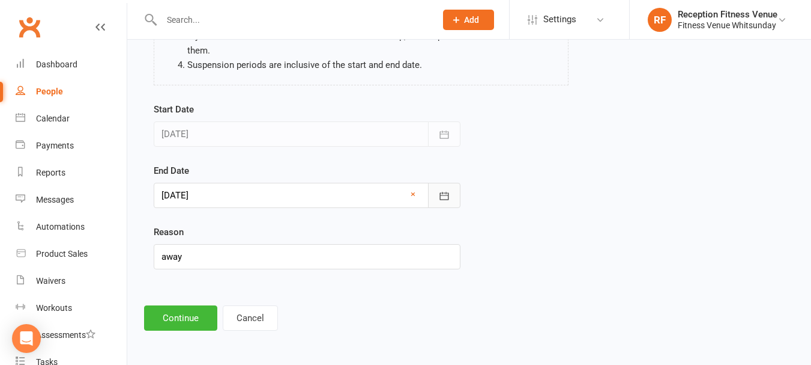
click at [448, 195] on icon "button" at bounding box center [444, 196] width 9 height 8
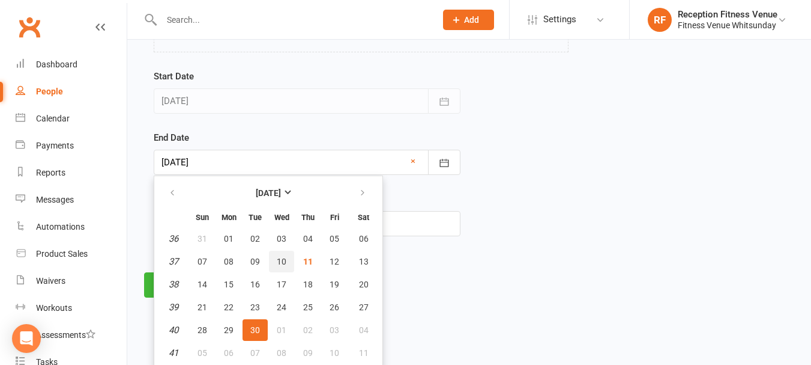
click at [289, 260] on button "10" at bounding box center [281, 261] width 25 height 22
type input "[DATE]"
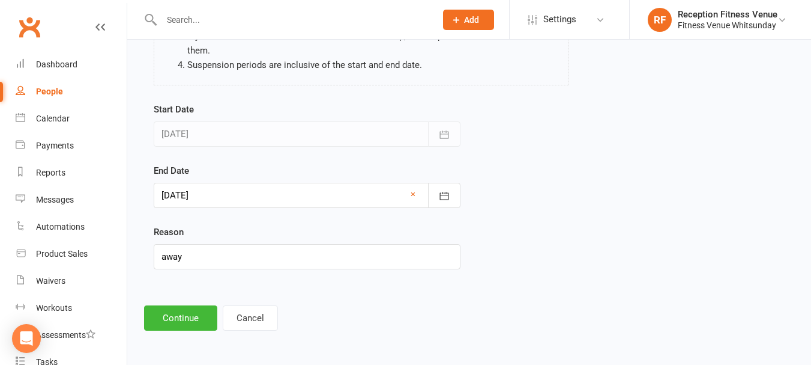
scroll to position [178, 0]
click at [195, 322] on button "Continue" at bounding box center [180, 317] width 73 height 25
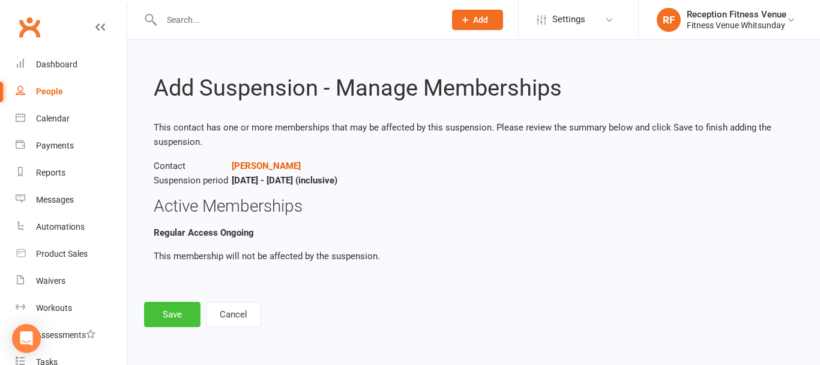
click at [168, 306] on button "Save" at bounding box center [172, 313] width 56 height 25
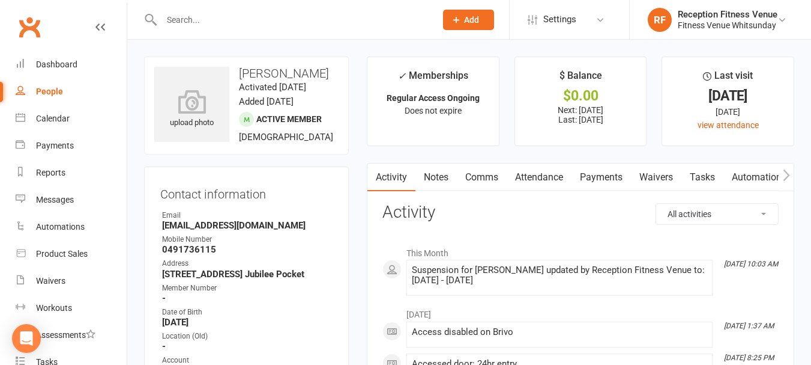
click at [598, 176] on link "Payments" at bounding box center [601, 177] width 59 height 28
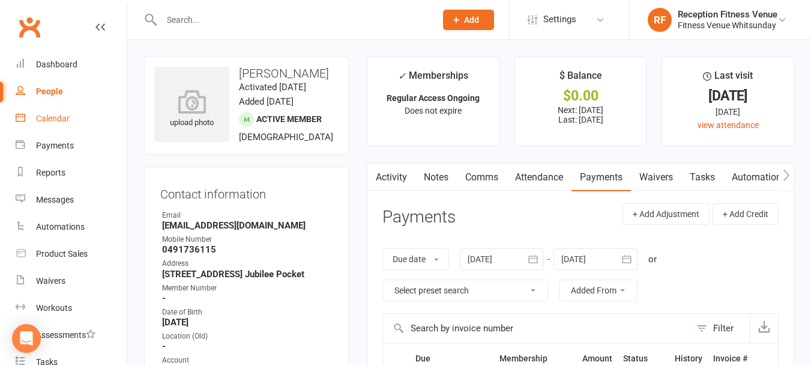
click at [50, 117] on div "Calendar" at bounding box center [53, 119] width 34 height 10
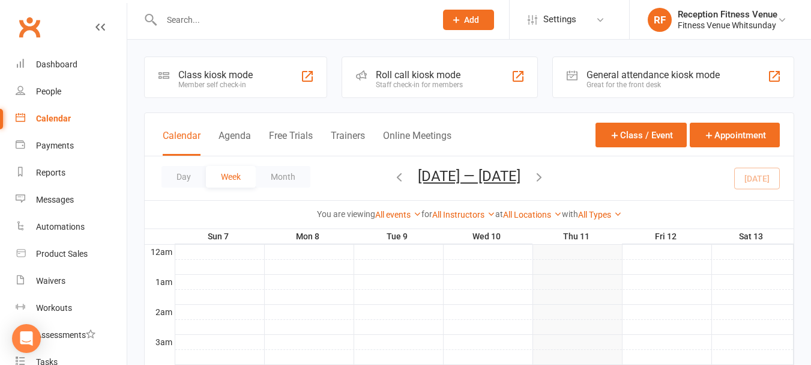
click at [696, 74] on div "General attendance kiosk mode" at bounding box center [653, 74] width 133 height 11
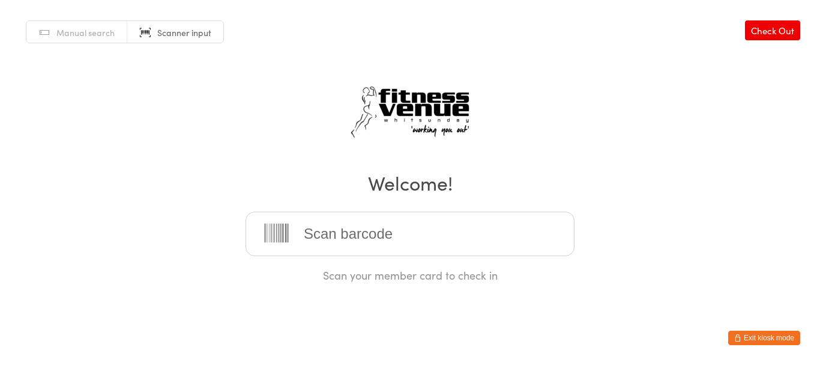
click at [739, 342] on button "Exit kiosk mode" at bounding box center [764, 337] width 72 height 14
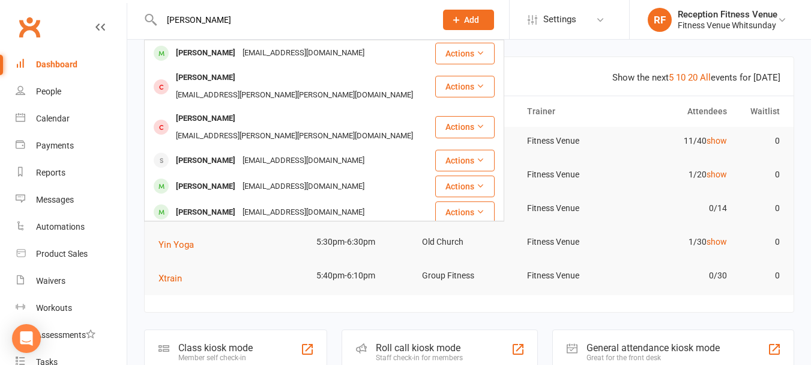
click at [219, 26] on input "[PERSON_NAME]" at bounding box center [293, 19] width 270 height 17
type input "[PERSON_NAME]"
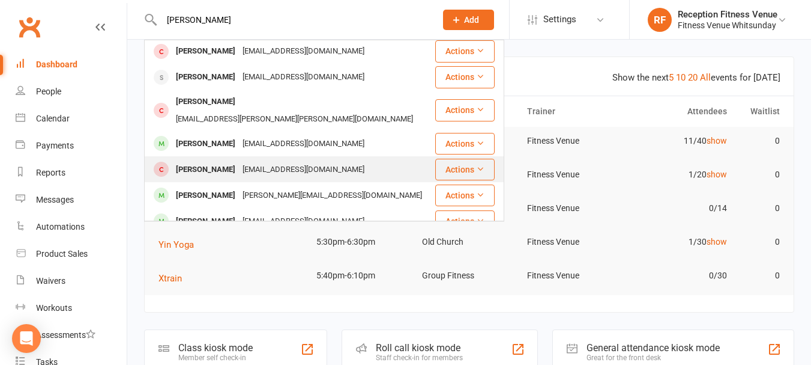
scroll to position [300, 0]
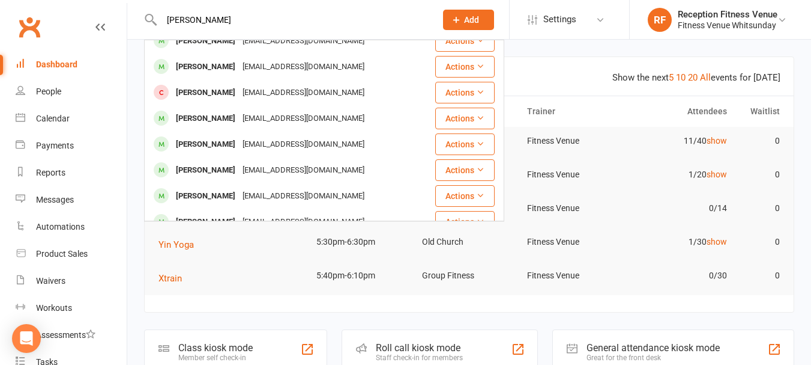
click at [213, 20] on input "[PERSON_NAME]" at bounding box center [293, 19] width 270 height 17
click at [212, 20] on input "[PERSON_NAME]" at bounding box center [293, 19] width 270 height 17
